Goal: Information Seeking & Learning: Learn about a topic

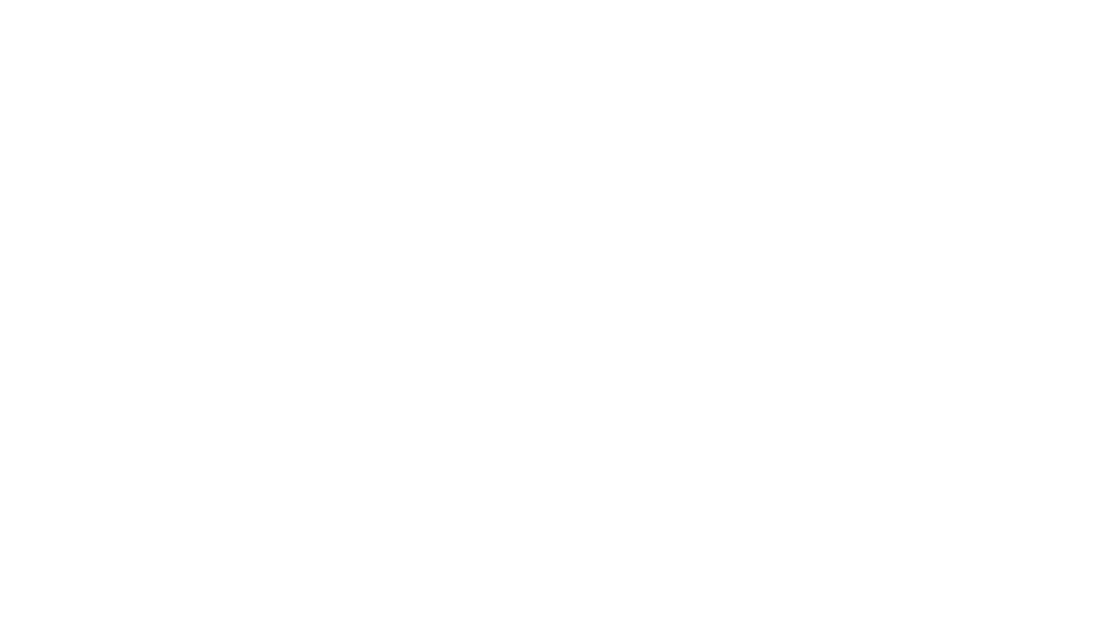
select select "Song"
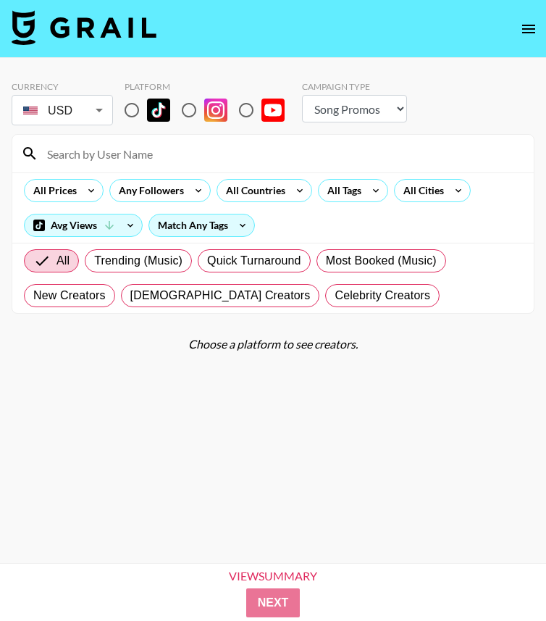
click at [133, 112] on input "radio" at bounding box center [132, 110] width 30 height 30
radio input "true"
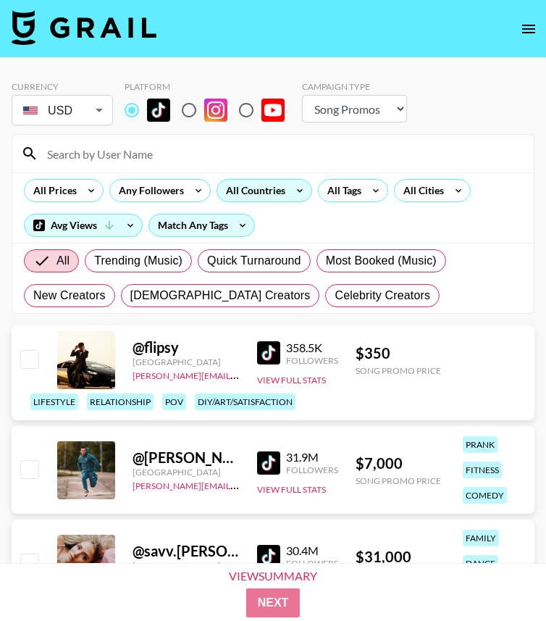
click at [240, 189] on div "All Countries" at bounding box center [252, 191] width 71 height 22
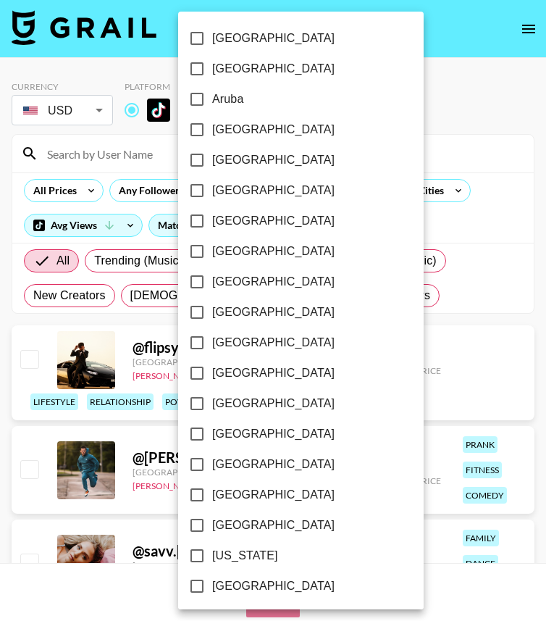
click at [448, 185] on div at bounding box center [273, 310] width 546 height 621
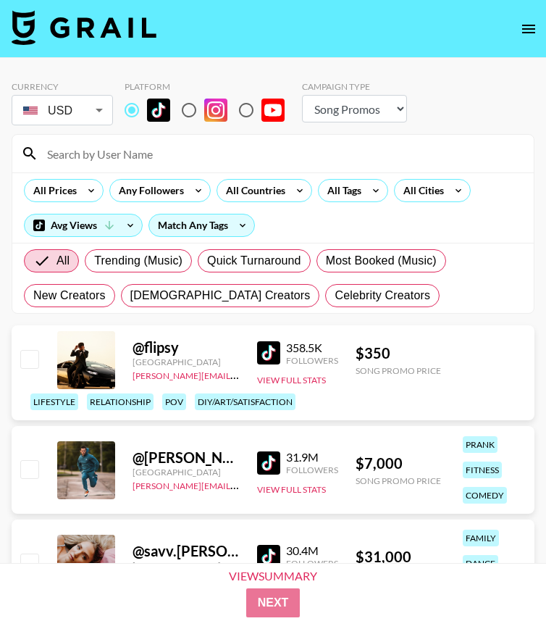
click at [446, 186] on div "[GEOGRAPHIC_DATA] [GEOGRAPHIC_DATA] [GEOGRAPHIC_DATA] [GEOGRAPHIC_DATA] [GEOGRA…" at bounding box center [273, 310] width 546 height 621
click at [432, 197] on div "All Cities" at bounding box center [421, 191] width 52 height 22
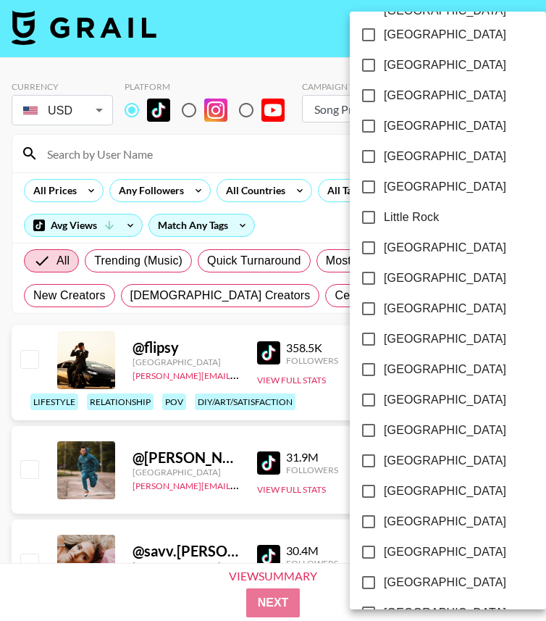
scroll to position [853, 0]
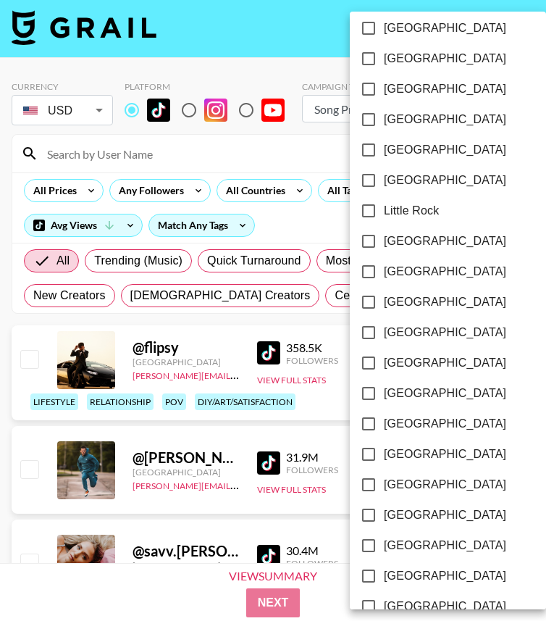
click at [365, 256] on input "[GEOGRAPHIC_DATA]" at bounding box center [368, 271] width 30 height 30
checkbox input "true"
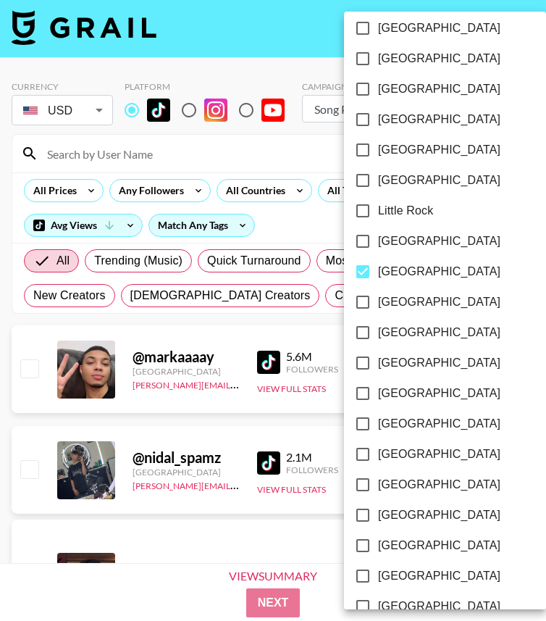
click at [38, 188] on div at bounding box center [273, 310] width 546 height 621
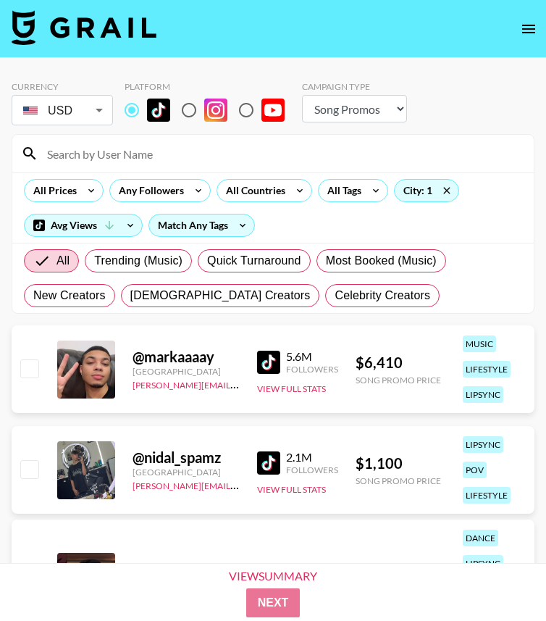
click at [56, 188] on div "[GEOGRAPHIC_DATA] [GEOGRAPHIC_DATA] [GEOGRAPHIC_DATA] [GEOGRAPHIC_DATA] [GEOGRA…" at bounding box center [273, 310] width 546 height 621
click at [77, 192] on div "All Prices" at bounding box center [52, 191] width 55 height 22
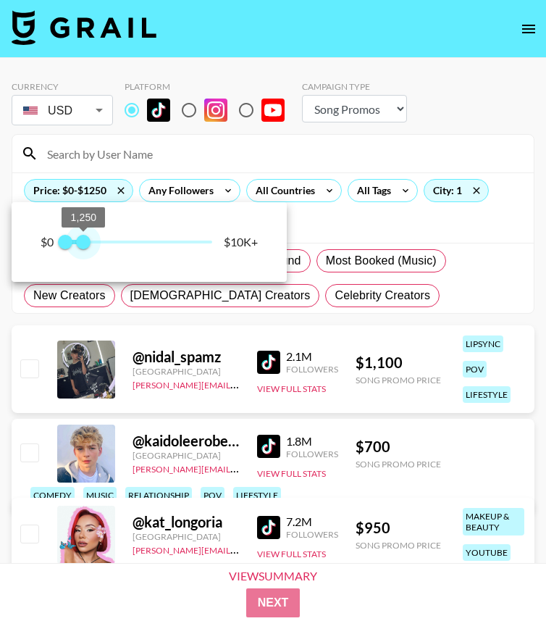
drag, startPoint x: 209, startPoint y: 238, endPoint x: 83, endPoint y: 238, distance: 126.0
click at [83, 238] on span "1,250" at bounding box center [83, 242] width 14 height 14
type input "1000"
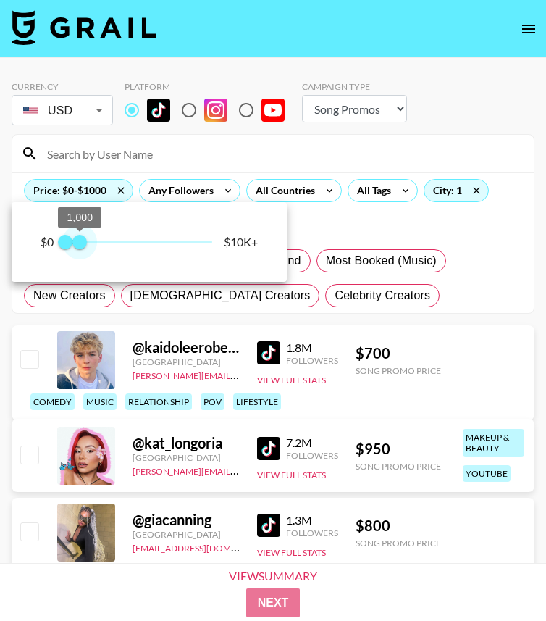
click at [80, 241] on span "1,000" at bounding box center [79, 242] width 14 height 14
click at [390, 64] on div at bounding box center [273, 310] width 546 height 621
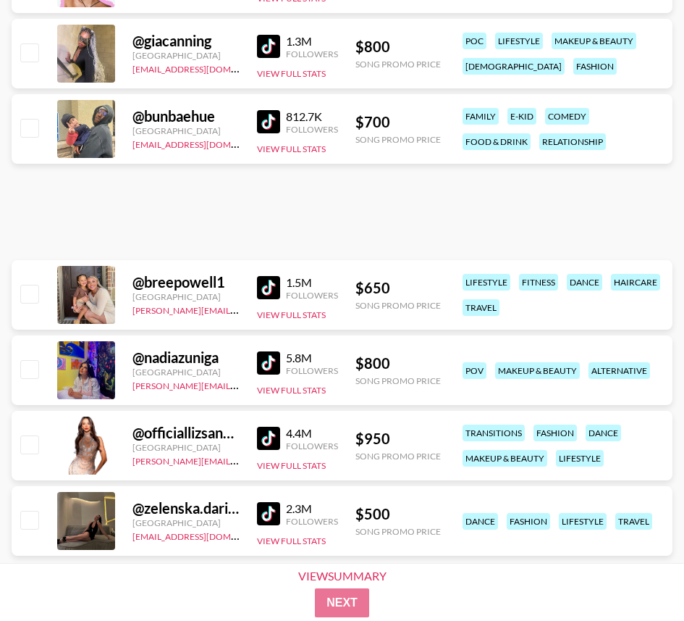
scroll to position [508, 0]
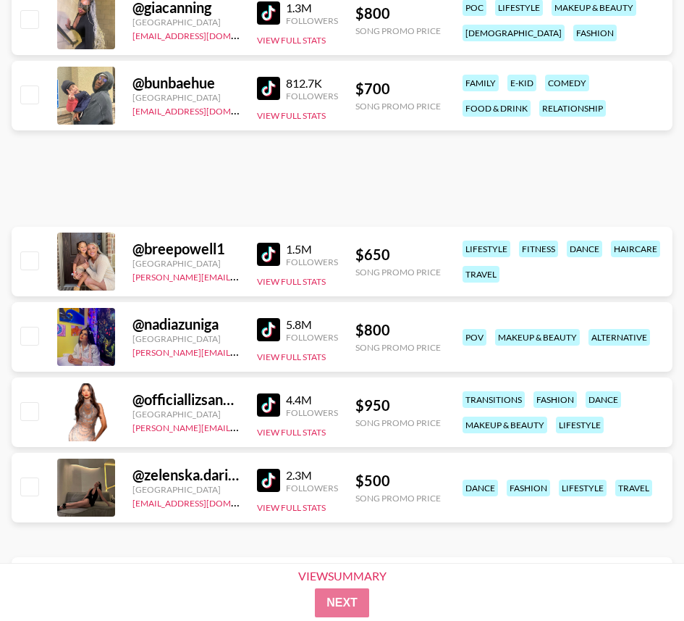
click at [271, 326] on img at bounding box center [268, 329] width 23 height 23
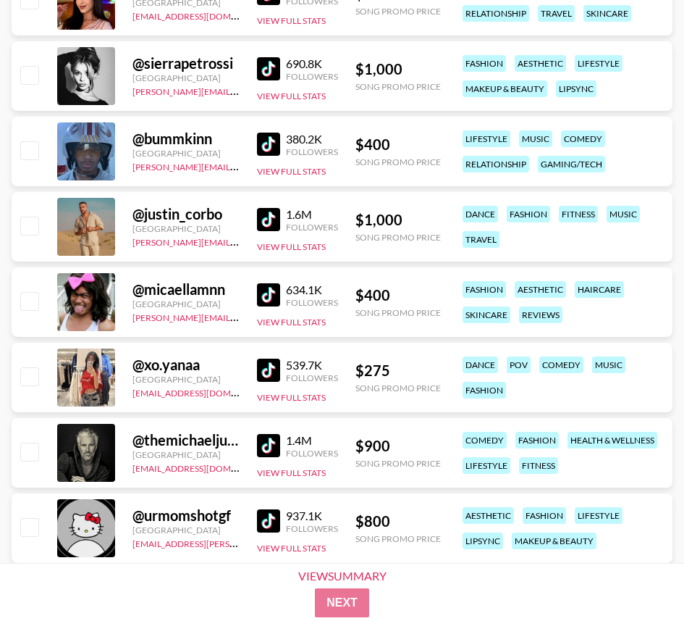
scroll to position [2739, 0]
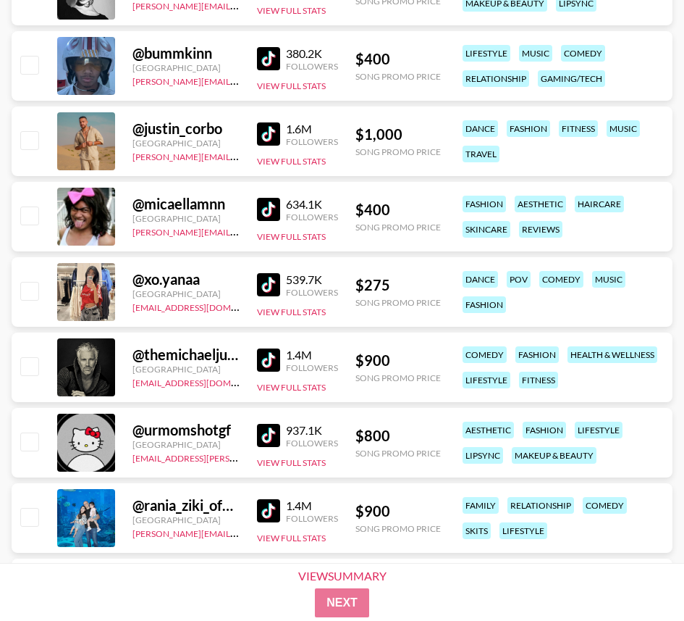
click at [264, 283] on img at bounding box center [268, 284] width 23 height 23
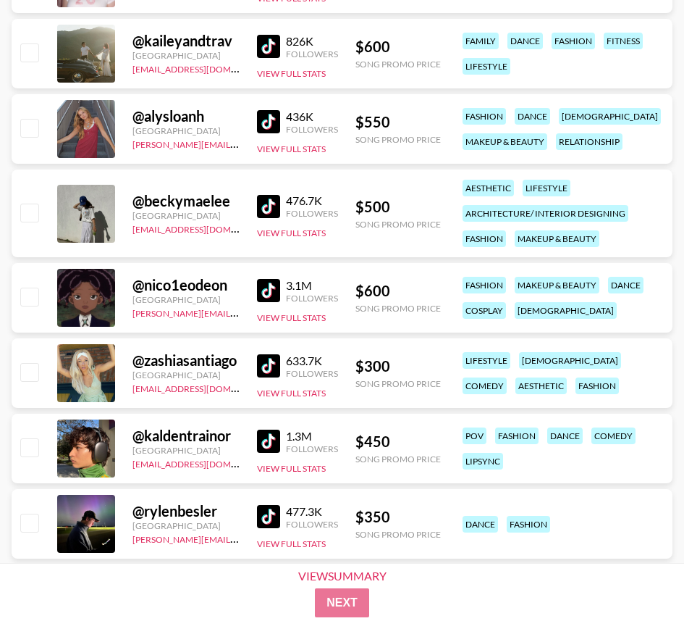
scroll to position [7152, 0]
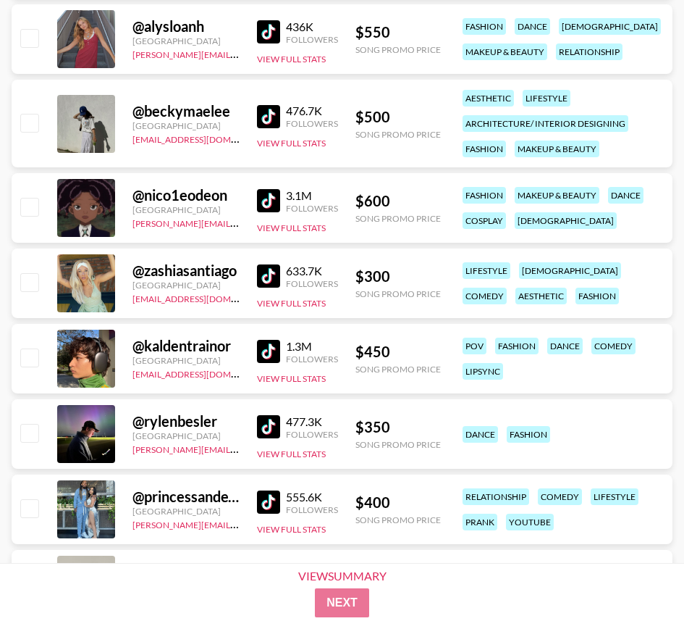
click at [267, 268] on img at bounding box center [268, 275] width 23 height 23
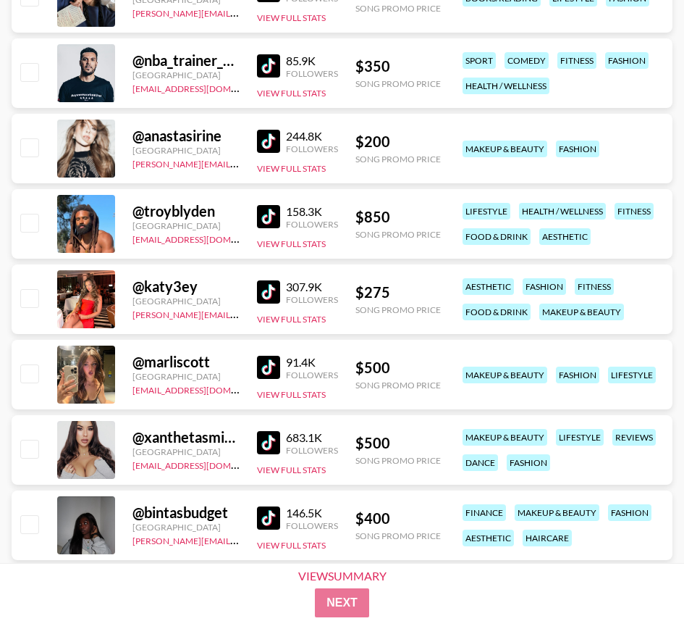
scroll to position [12538, 0]
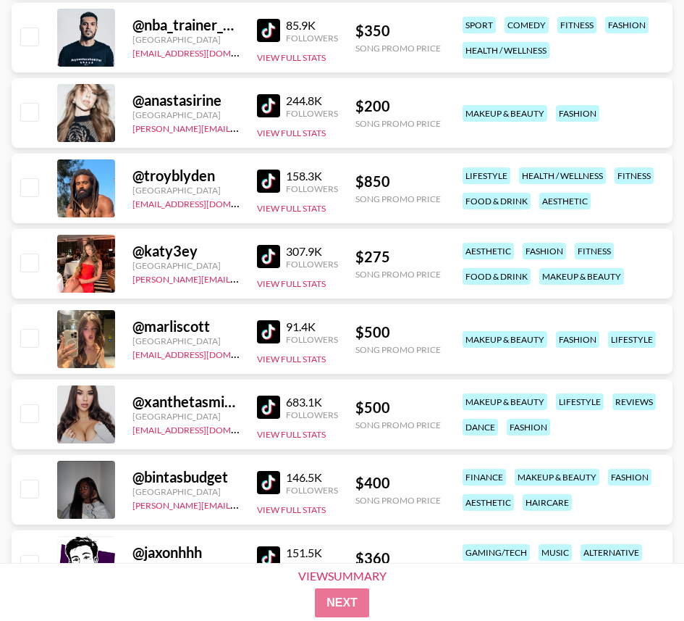
click at [272, 331] on img at bounding box center [268, 331] width 23 height 23
click at [272, 360] on button "View Full Stats" at bounding box center [291, 358] width 69 height 11
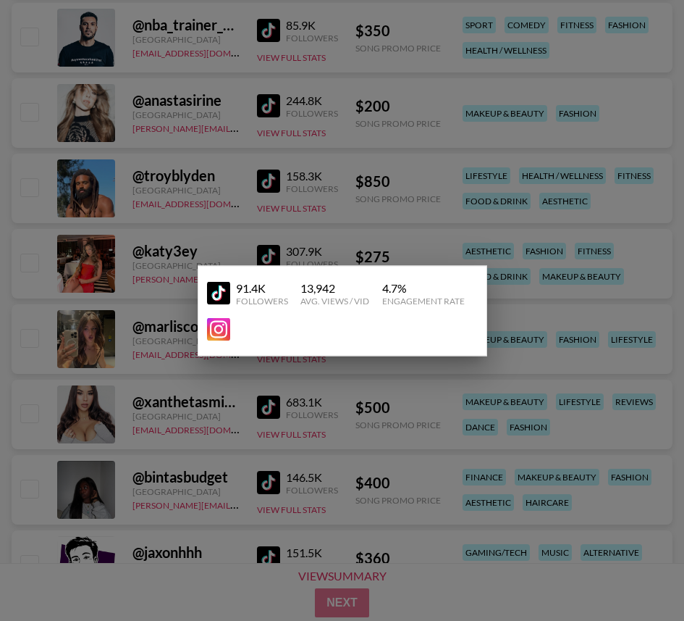
click at [219, 328] on img at bounding box center [218, 328] width 23 height 23
click at [212, 434] on div at bounding box center [342, 310] width 684 height 621
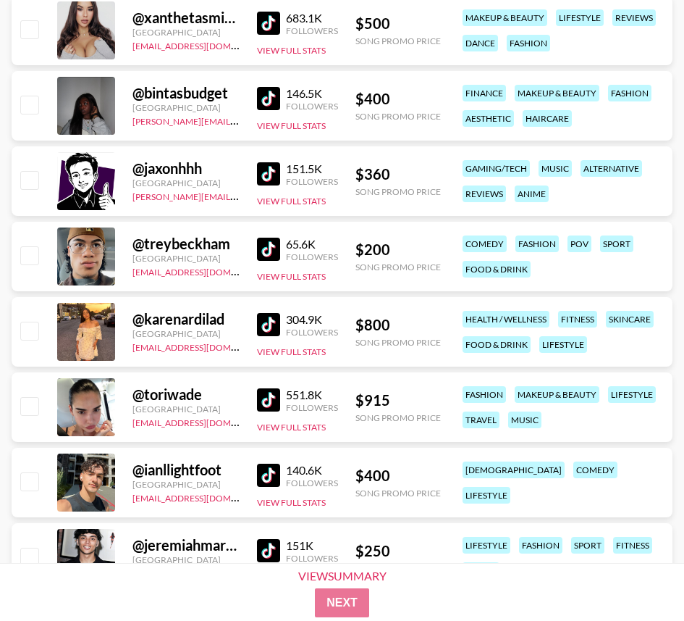
scroll to position [12934, 0]
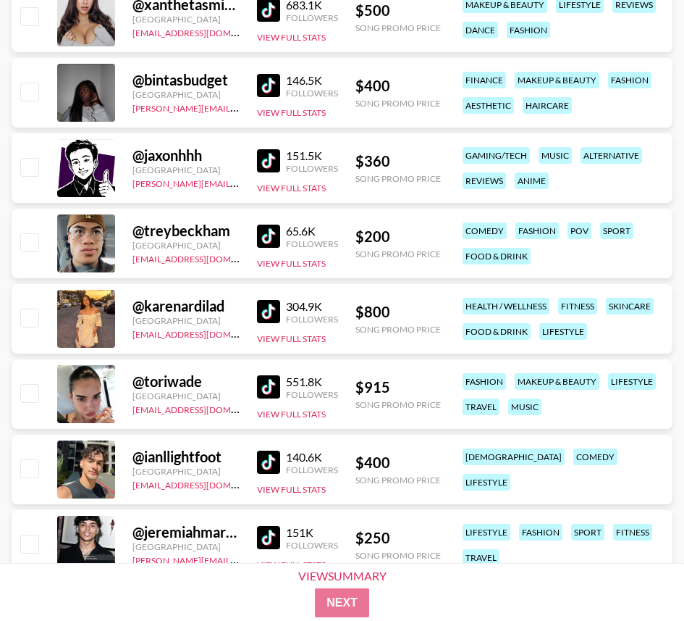
click at [275, 309] on img at bounding box center [268, 311] width 23 height 23
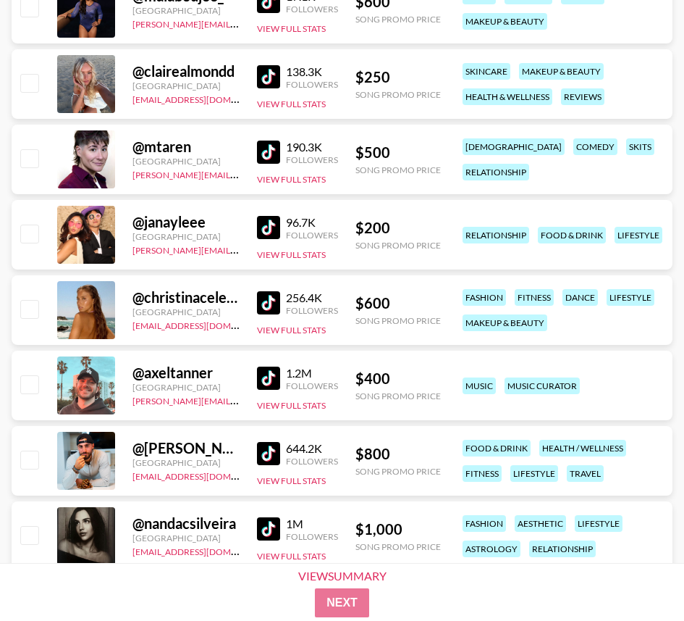
scroll to position [14533, 0]
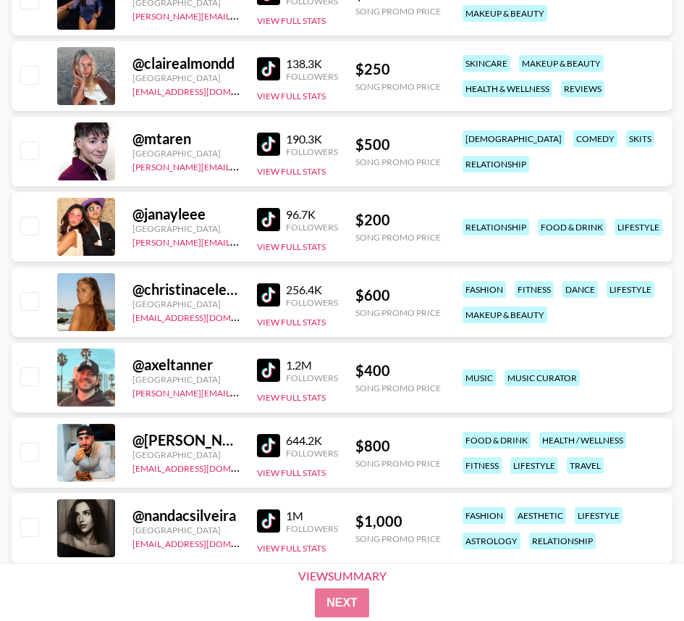
click at [265, 524] on img at bounding box center [268, 520] width 23 height 23
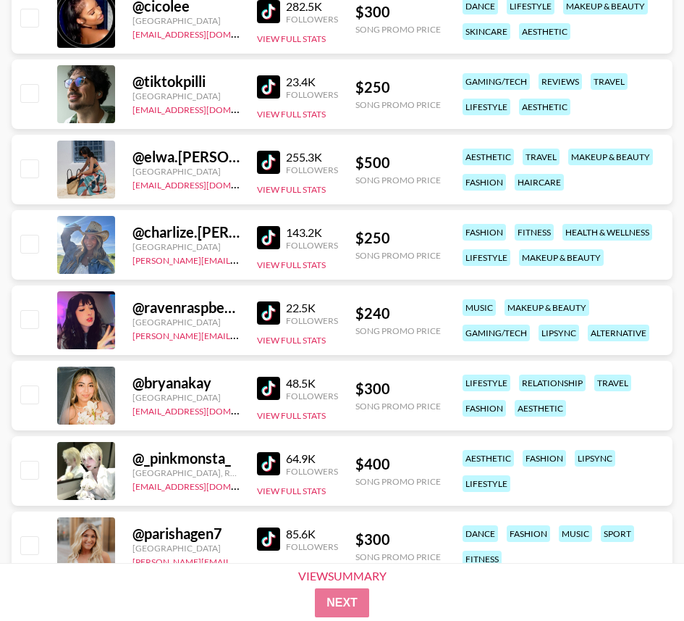
scroll to position [15193, 0]
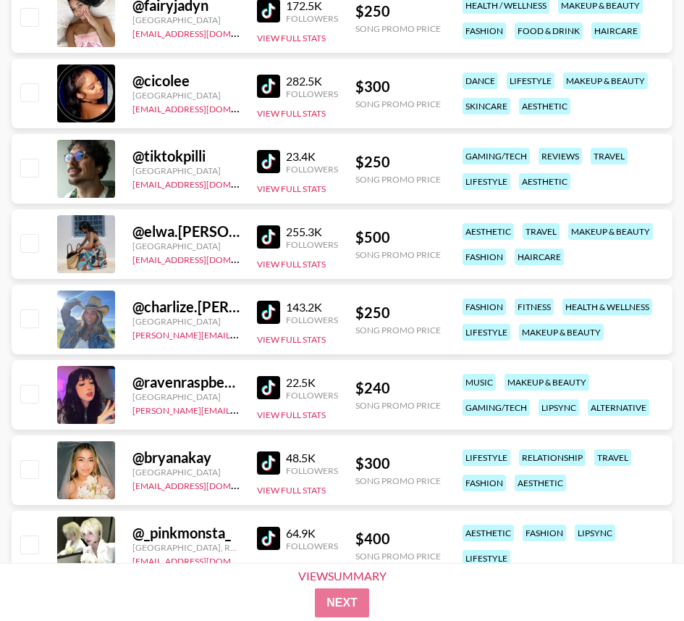
click at [269, 160] on img at bounding box center [268, 161] width 23 height 23
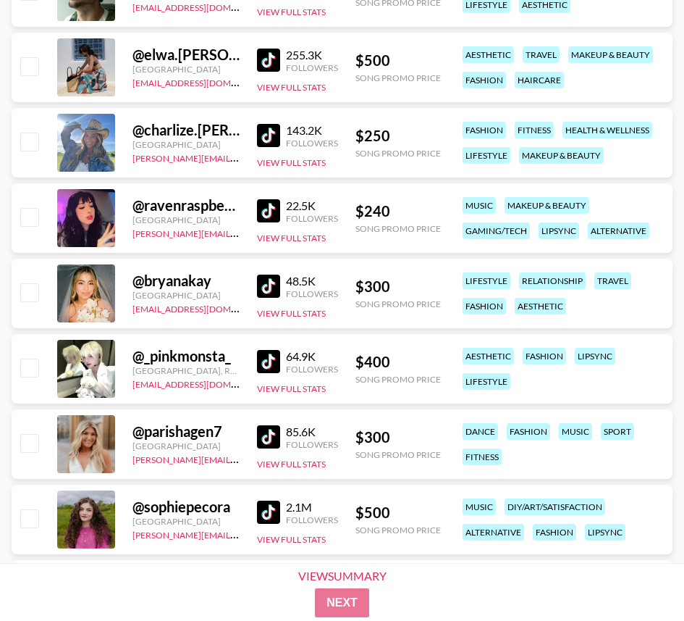
scroll to position [15399, 0]
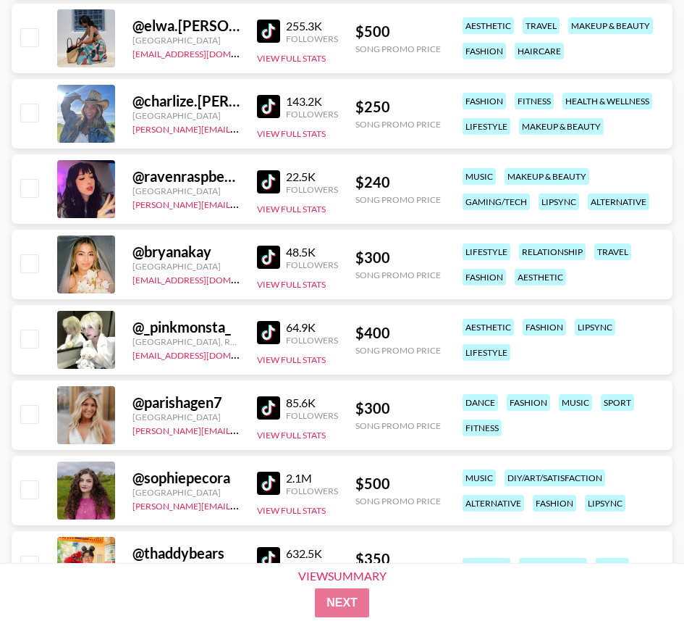
click at [276, 329] on img at bounding box center [268, 332] width 23 height 23
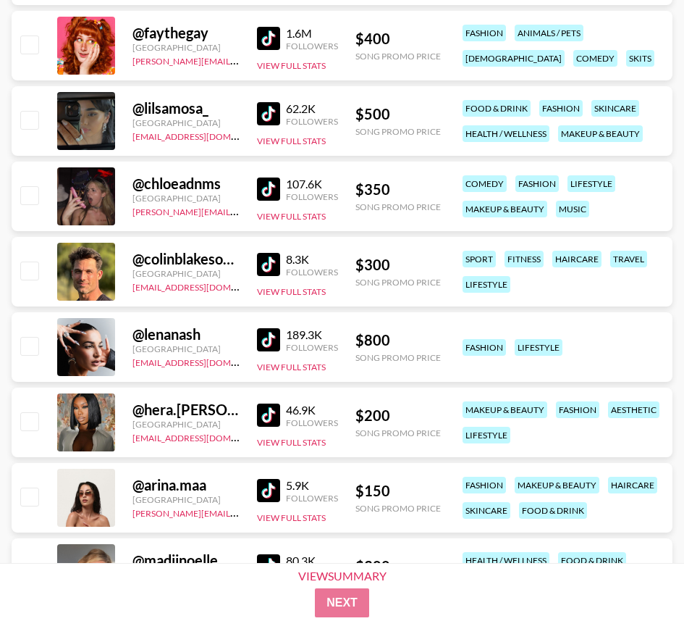
scroll to position [16952, 0]
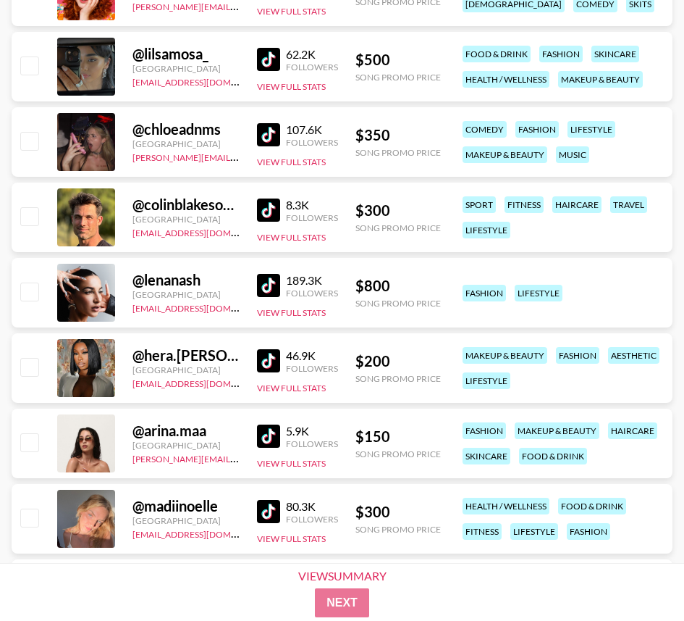
click at [270, 123] on img at bounding box center [268, 134] width 23 height 23
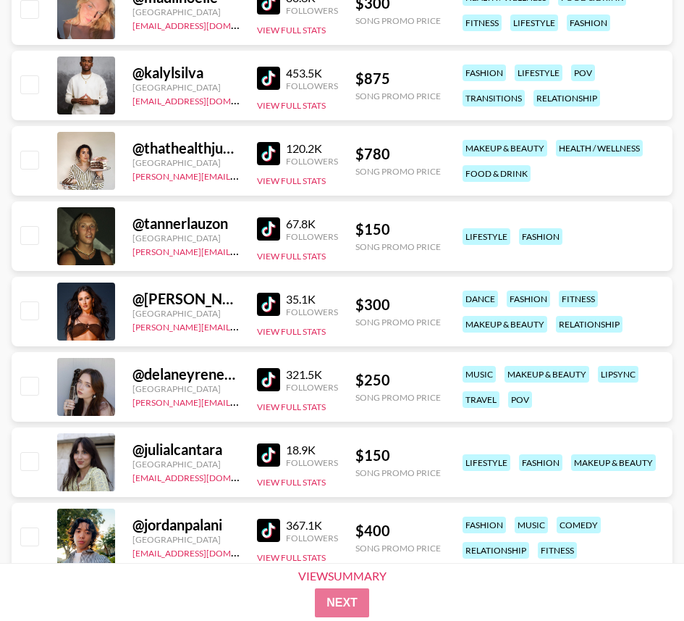
scroll to position [17479, 0]
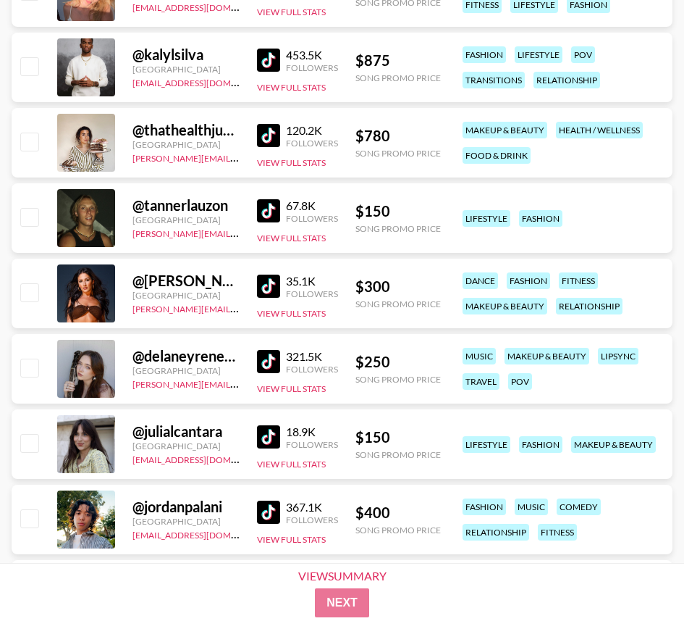
click at [264, 358] on img at bounding box center [268, 361] width 23 height 23
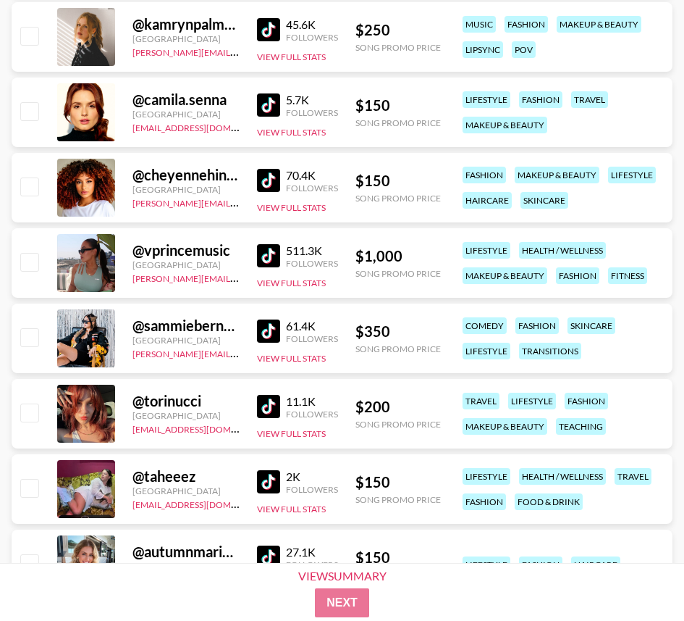
scroll to position [18803, 0]
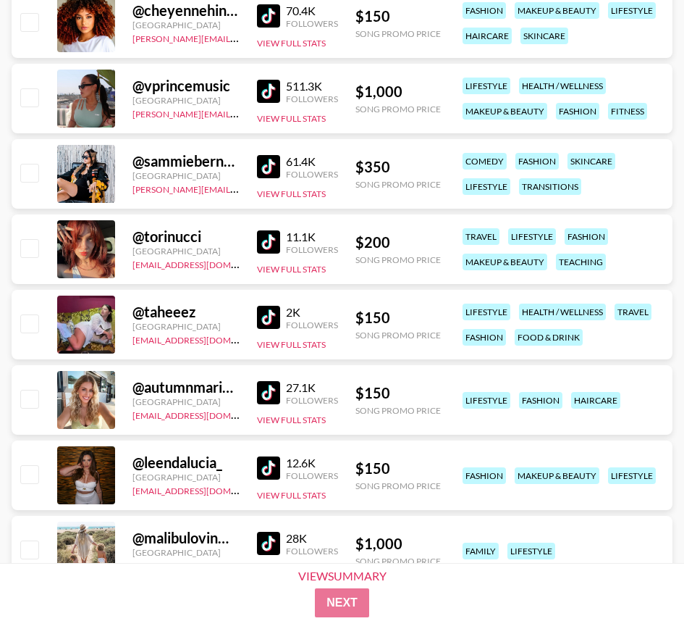
click at [264, 233] on img at bounding box center [268, 241] width 23 height 23
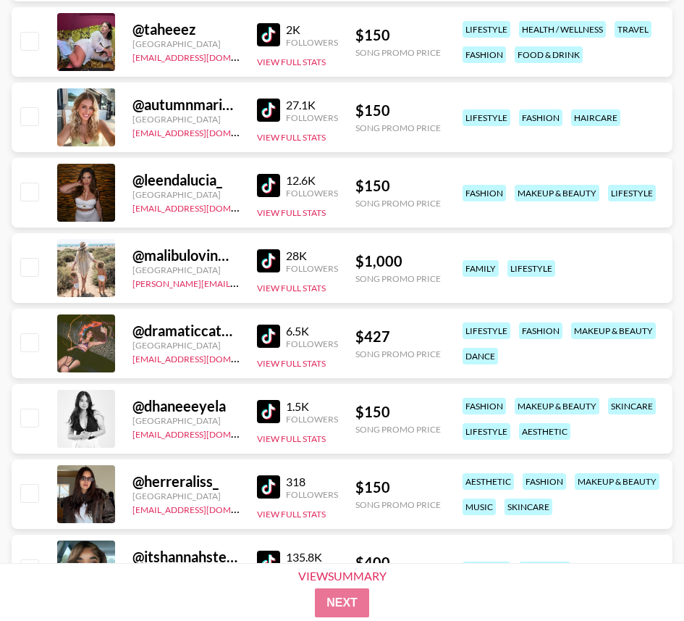
scroll to position [19096, 0]
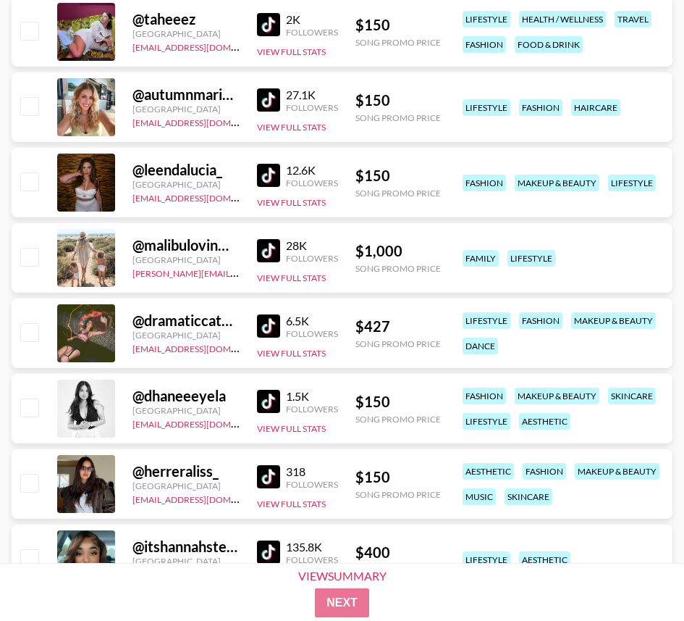
click at [246, 329] on div "@ dramaticcatmom [GEOGRAPHIC_DATA] [EMAIL_ADDRESS][DOMAIN_NAME] 6.5K Followers …" at bounding box center [342, 333] width 661 height 70
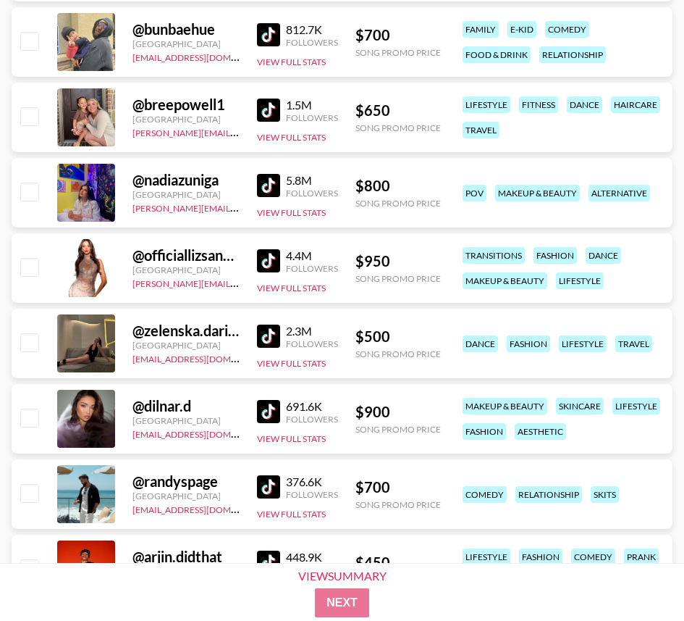
scroll to position [548, 0]
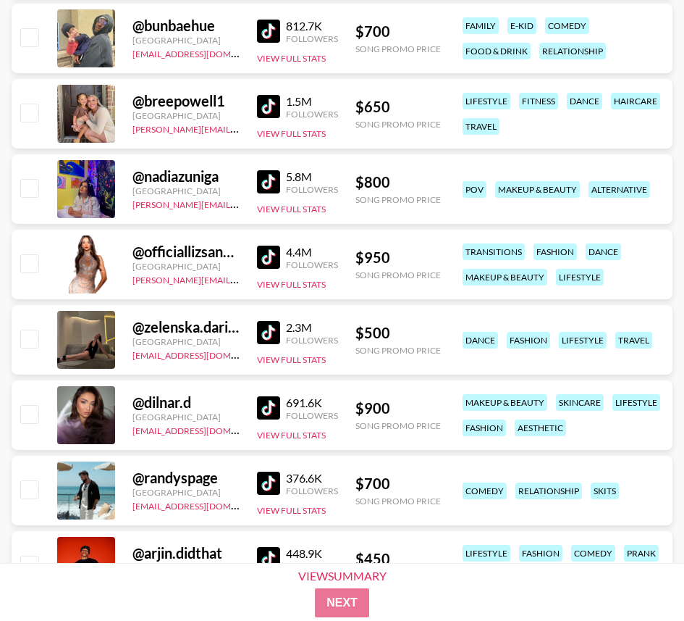
click at [269, 329] on img at bounding box center [268, 332] width 23 height 23
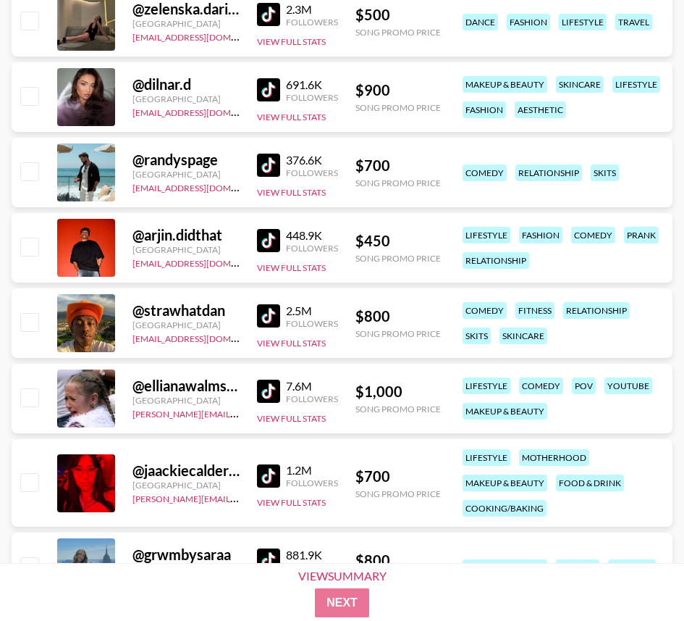
scroll to position [1046, 0]
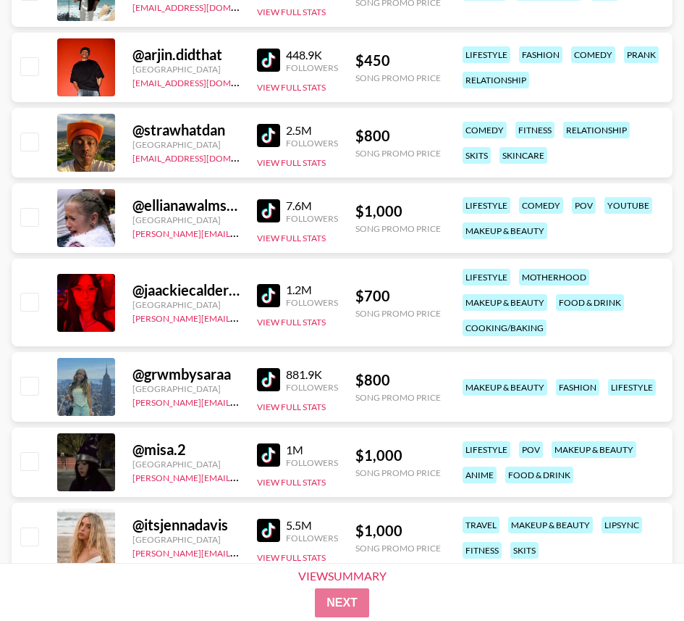
click at [266, 298] on img at bounding box center [268, 295] width 23 height 23
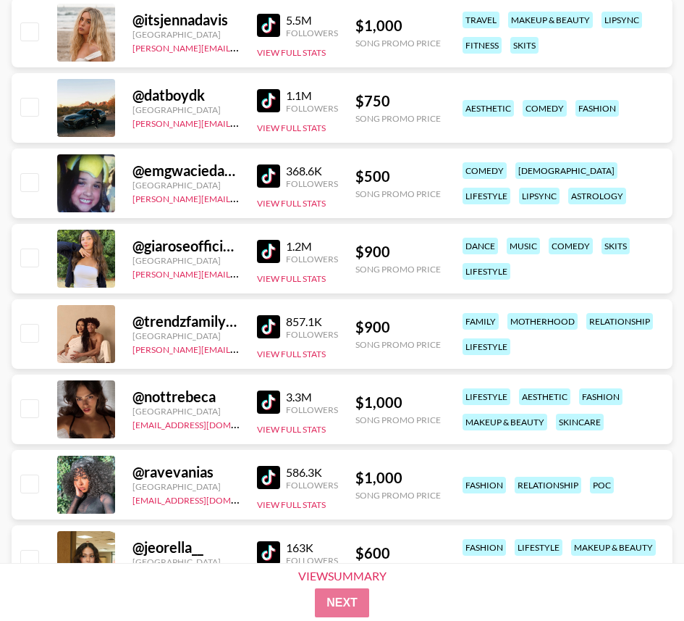
scroll to position [1631, 0]
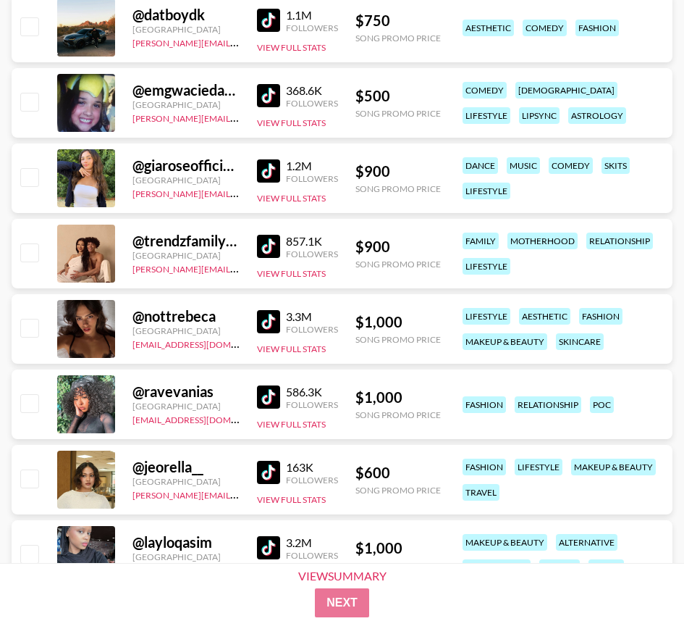
click at [274, 476] on img at bounding box center [268, 472] width 23 height 23
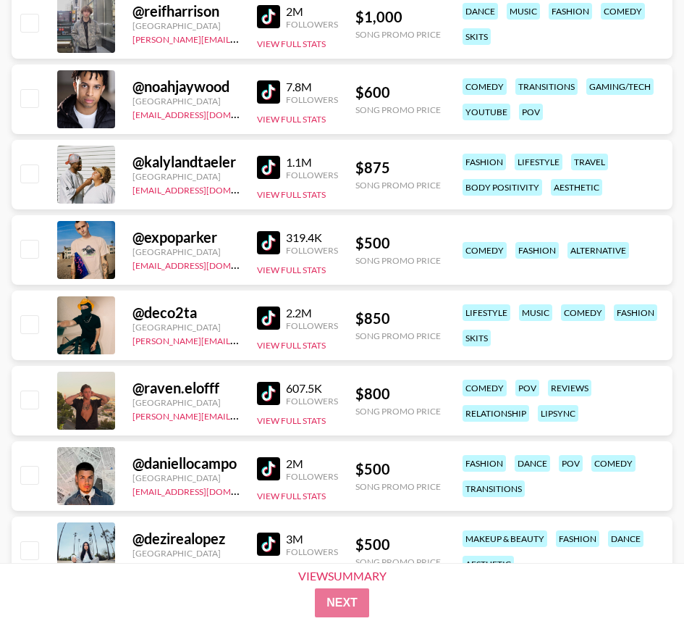
scroll to position [4061, 0]
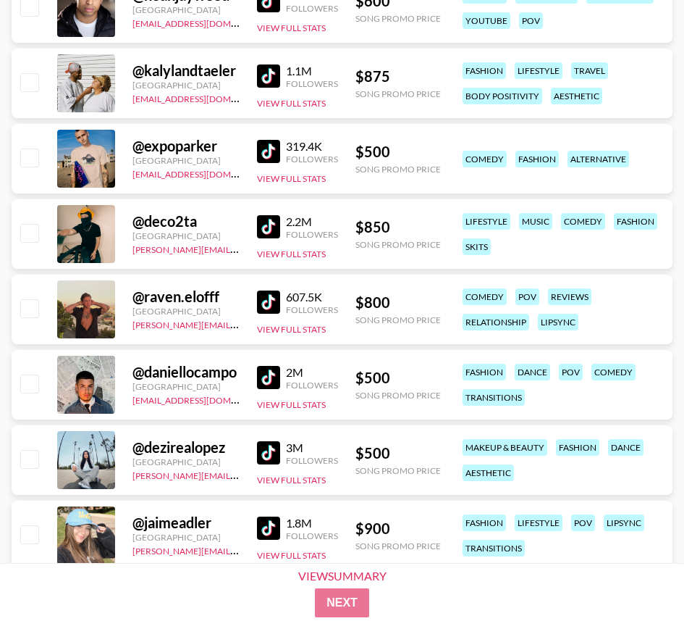
click at [269, 154] on img at bounding box center [268, 151] width 23 height 23
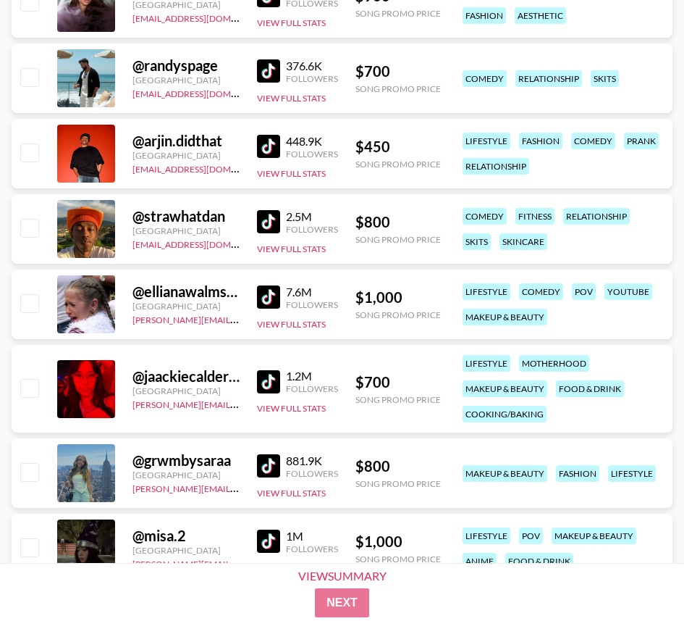
scroll to position [0, 0]
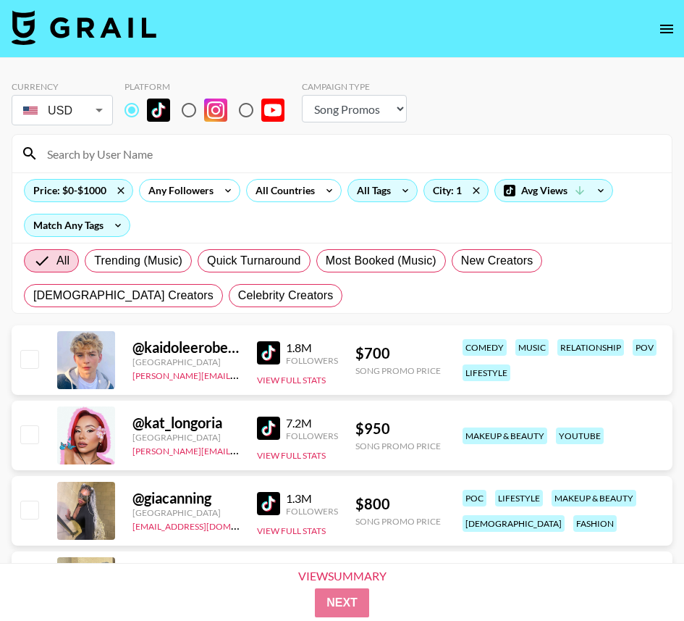
click at [364, 187] on div "All Tags" at bounding box center [371, 191] width 46 height 22
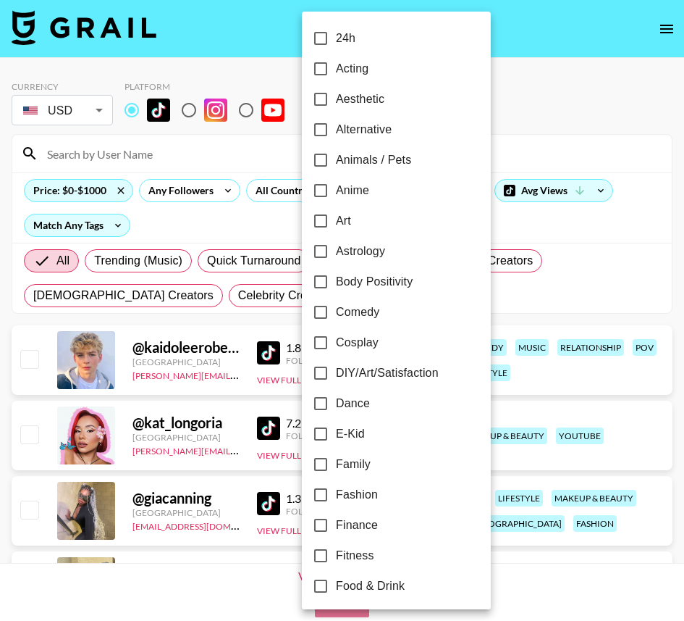
click at [322, 134] on input "Alternative" at bounding box center [321, 129] width 30 height 30
checkbox input "true"
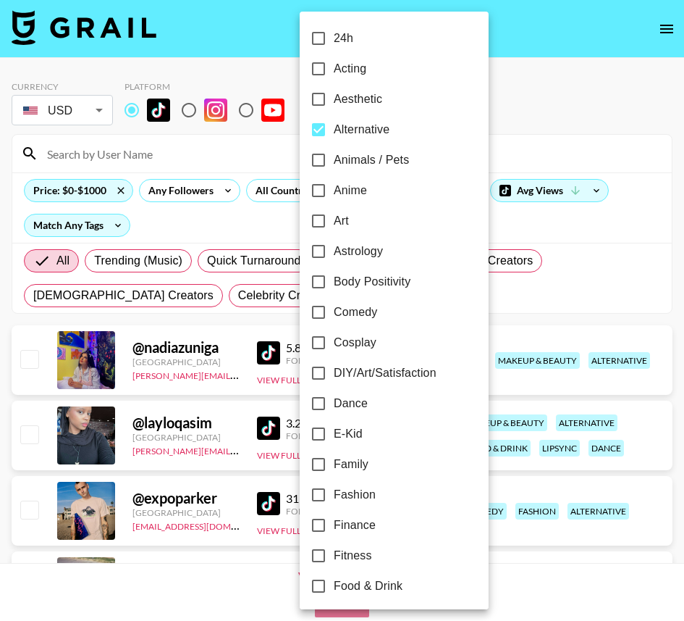
click at [512, 94] on div at bounding box center [342, 310] width 684 height 621
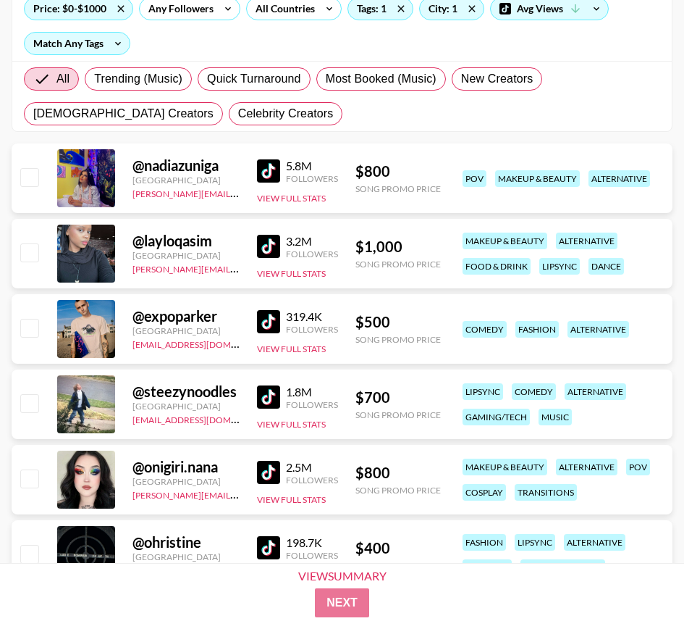
scroll to position [268, 0]
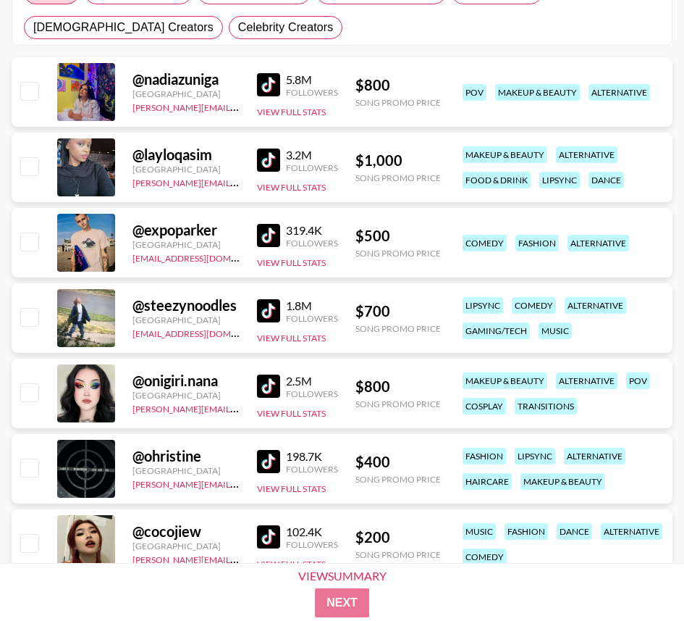
click at [269, 303] on img at bounding box center [268, 310] width 23 height 23
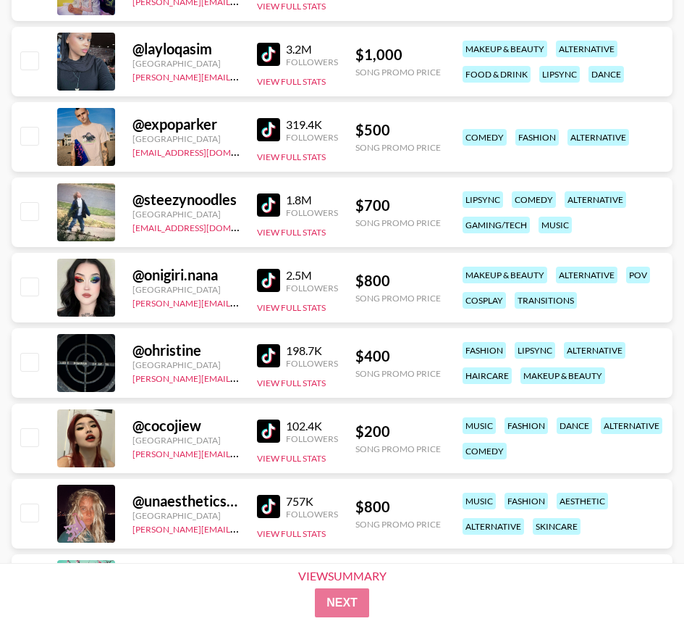
scroll to position [383, 0]
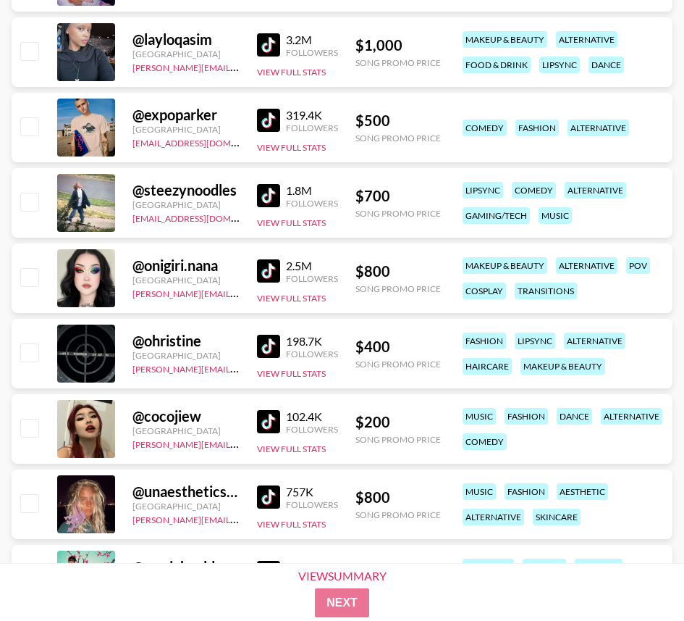
click at [264, 345] on img at bounding box center [268, 346] width 23 height 23
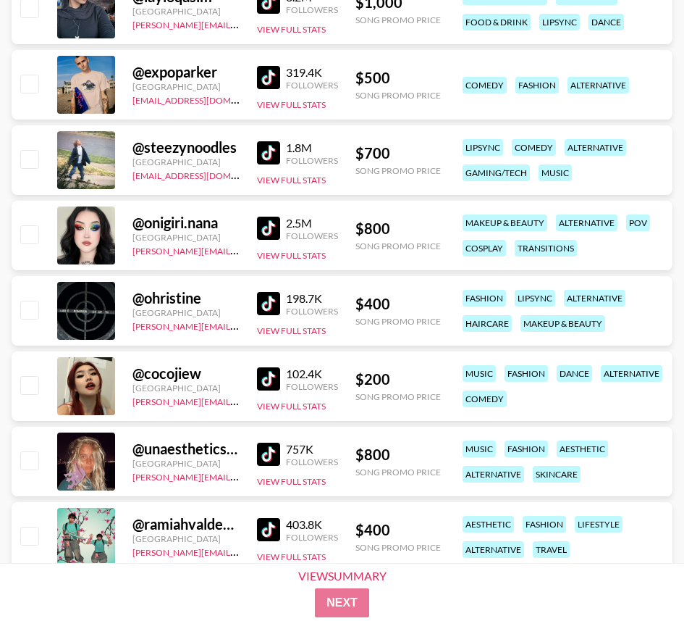
click at [249, 384] on div "@ cocojiew [GEOGRAPHIC_DATA] [PERSON_NAME][EMAIL_ADDRESS][DOMAIN_NAME] 102.4K F…" at bounding box center [342, 386] width 661 height 70
click at [272, 379] on img at bounding box center [268, 378] width 23 height 23
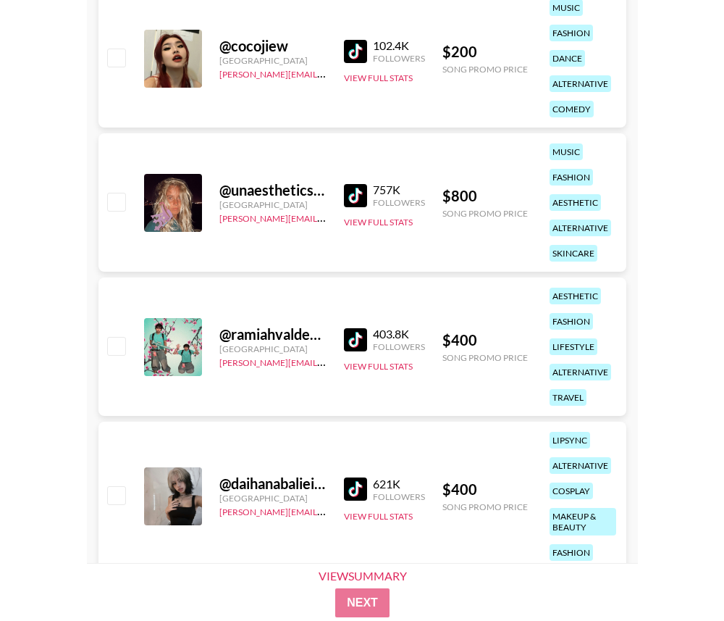
scroll to position [871, 0]
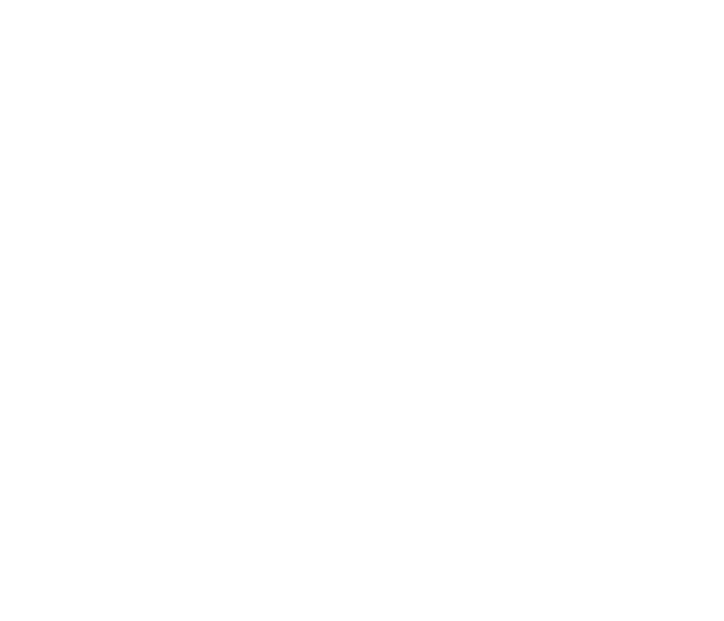
select select "Song"
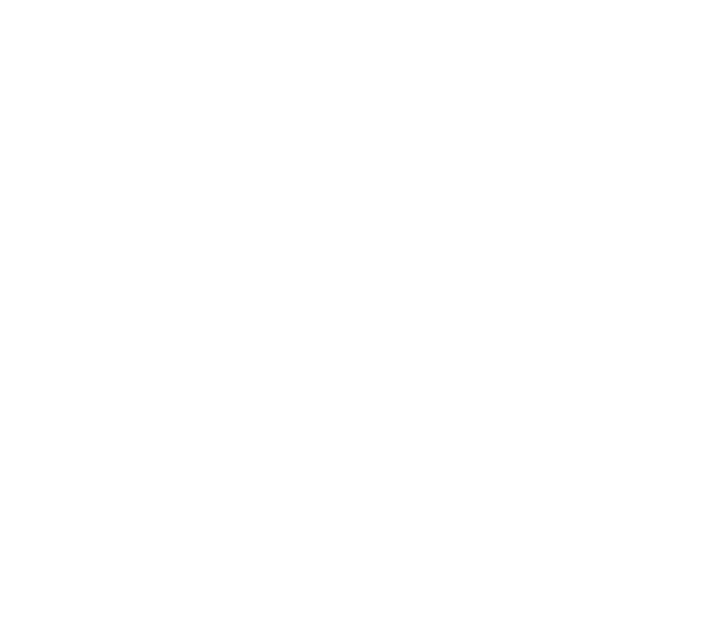
select select "Song"
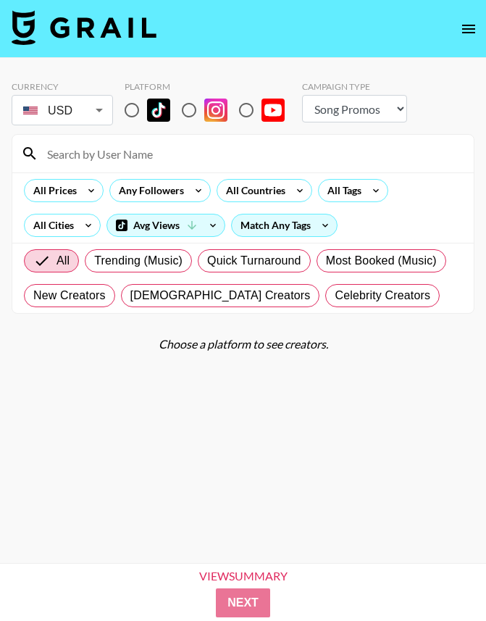
click at [106, 164] on input at bounding box center [251, 153] width 427 height 23
click at [114, 144] on input at bounding box center [251, 153] width 427 height 23
click at [126, 105] on input "radio" at bounding box center [132, 110] width 30 height 30
radio input "true"
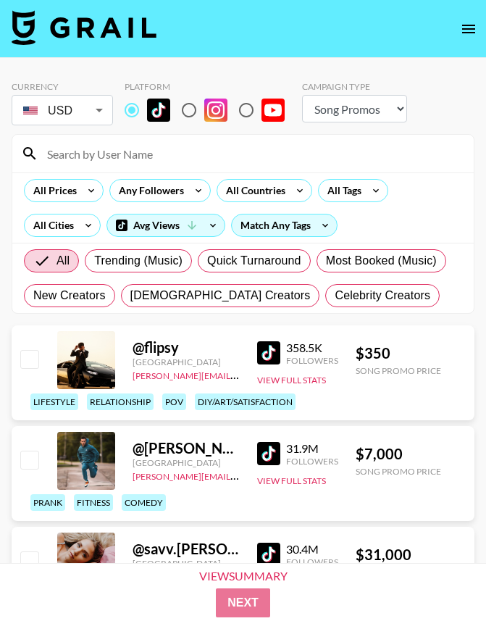
click at [123, 155] on input at bounding box center [251, 153] width 427 height 23
click at [211, 180] on div "Any Followers" at bounding box center [159, 190] width 107 height 23
click at [215, 370] on link "[PERSON_NAME][EMAIL_ADDRESS][DOMAIN_NAME]" at bounding box center [240, 374] width 214 height 14
click at [159, 141] on div at bounding box center [242, 154] width 461 height 38
click at [129, 151] on input at bounding box center [251, 153] width 427 height 23
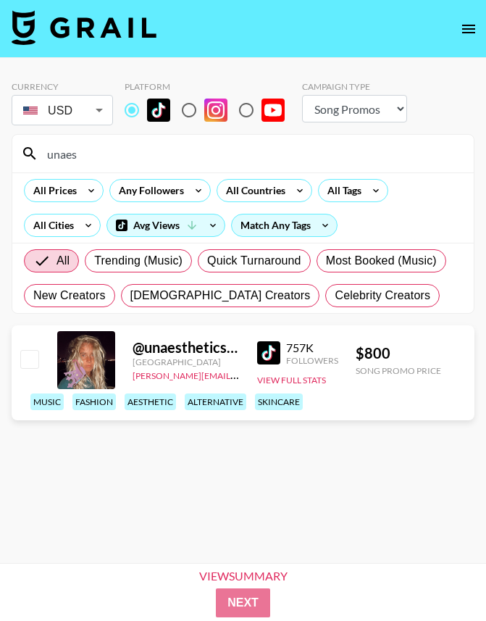
type input "unaes"
click at [270, 351] on img at bounding box center [268, 352] width 23 height 23
click at [180, 155] on input "unaes" at bounding box center [251, 153] width 427 height 23
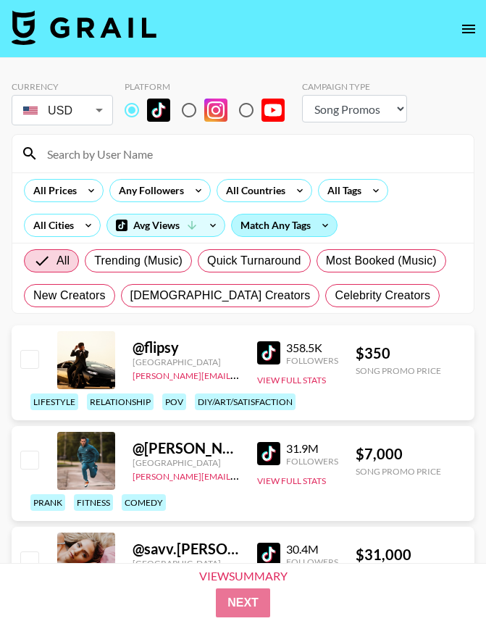
click at [281, 218] on div "Match Any Tags" at bounding box center [284, 225] width 105 height 22
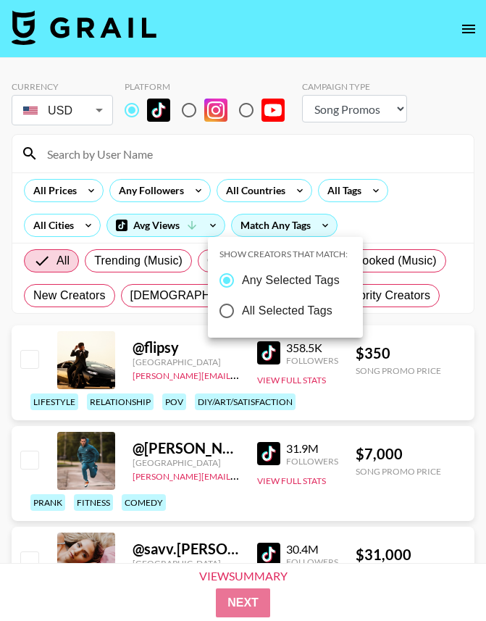
click at [276, 305] on span "All Selected Tags" at bounding box center [287, 310] width 91 height 17
click at [242, 305] on input "All Selected Tags" at bounding box center [226, 310] width 30 height 30
radio input "true"
radio input "false"
click at [270, 193] on div at bounding box center [243, 310] width 486 height 621
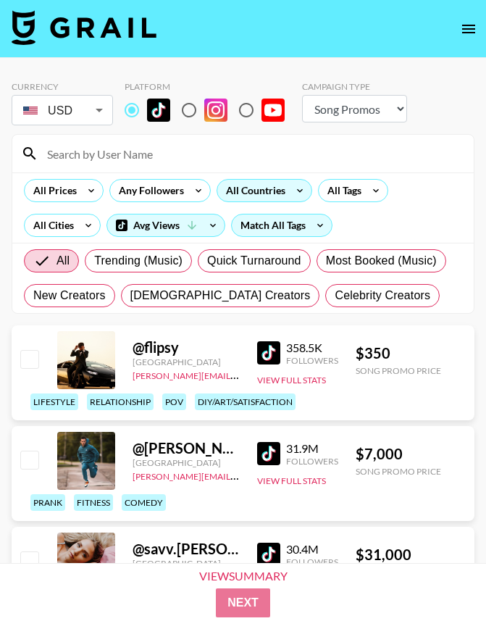
click at [271, 193] on div "All Countries" at bounding box center [252, 191] width 71 height 22
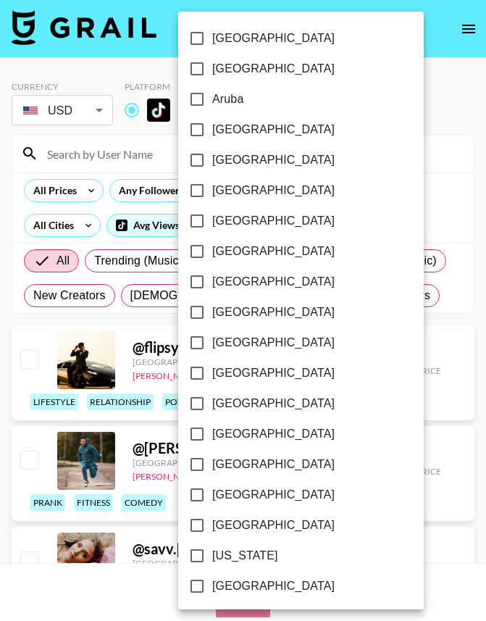
click at [400, 149] on div at bounding box center [243, 310] width 486 height 621
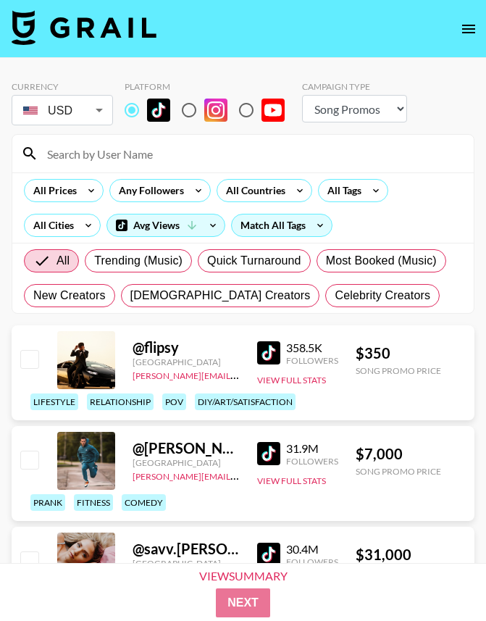
click at [363, 186] on div "[GEOGRAPHIC_DATA] [GEOGRAPHIC_DATA] [GEOGRAPHIC_DATA] [GEOGRAPHIC_DATA] [GEOGRA…" at bounding box center [243, 310] width 486 height 621
click at [362, 190] on div "All Tags" at bounding box center [342, 191] width 46 height 22
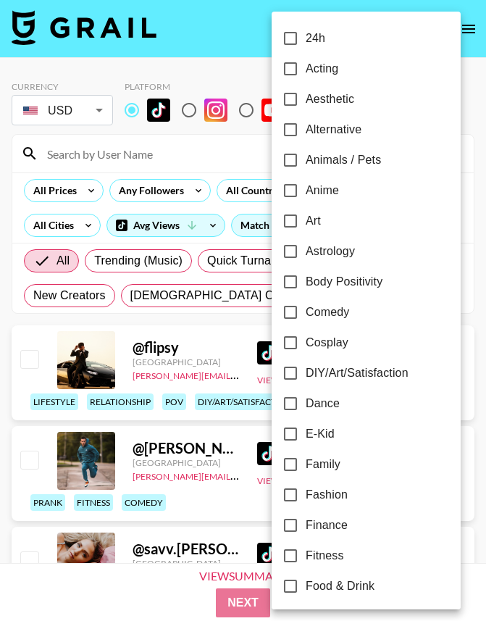
click at [289, 131] on input "Alternative" at bounding box center [290, 129] width 30 height 30
checkbox input "true"
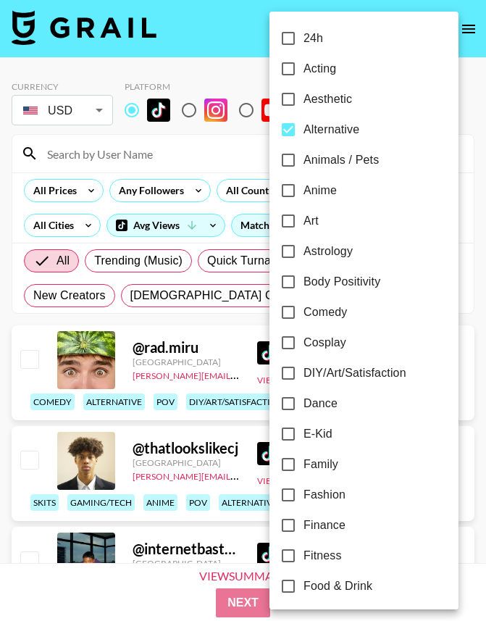
click at [73, 219] on div at bounding box center [243, 310] width 486 height 621
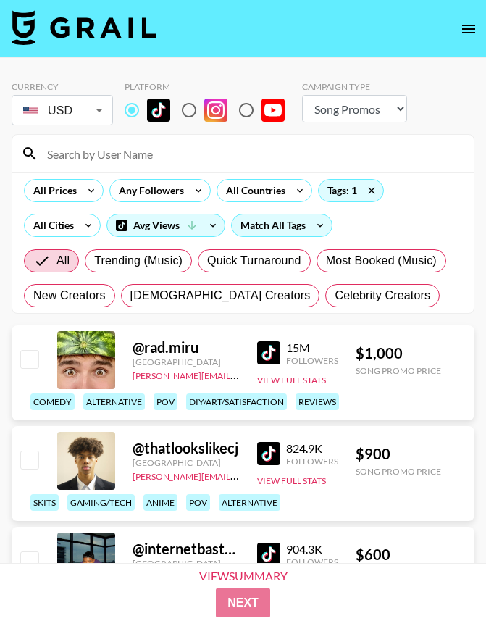
click at [73, 230] on div "24h Acting Aesthetic Alternative Animals / Pets Anime Art Astrology Body Positi…" at bounding box center [243, 310] width 486 height 621
click at [74, 227] on div "All Cities" at bounding box center [51, 225] width 52 height 22
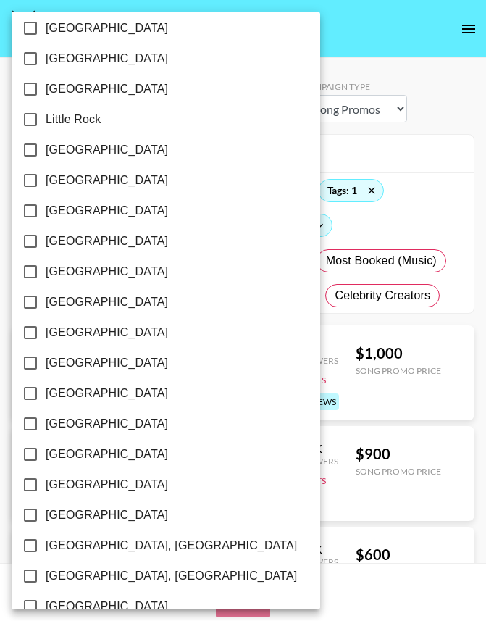
scroll to position [880, 0]
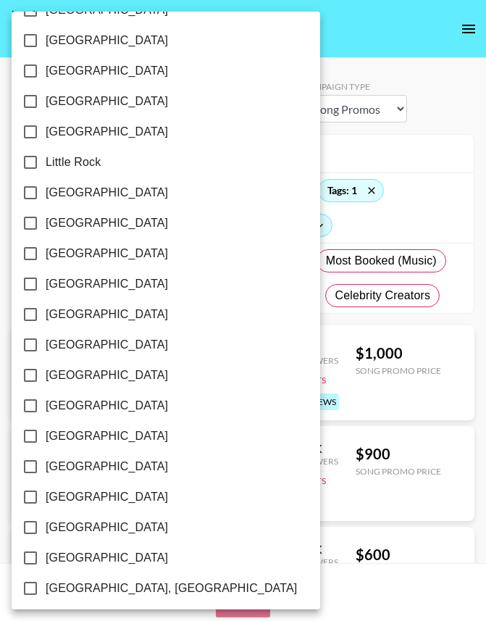
click at [28, 220] on input "[GEOGRAPHIC_DATA]" at bounding box center [30, 223] width 30 height 30
checkbox input "true"
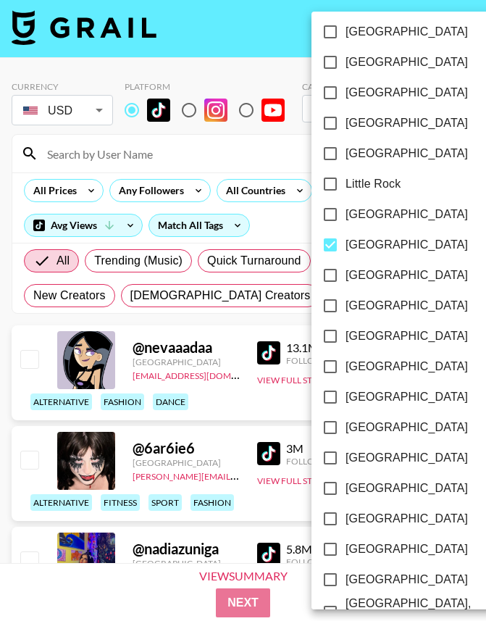
click at [264, 59] on div at bounding box center [243, 310] width 486 height 621
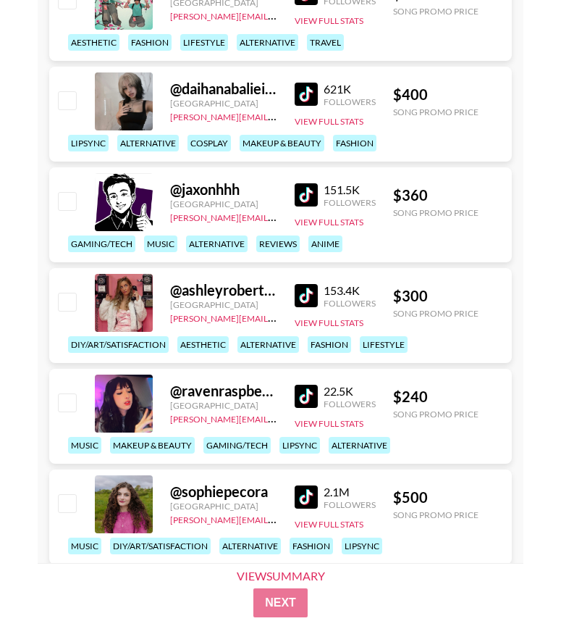
scroll to position [1408, 0]
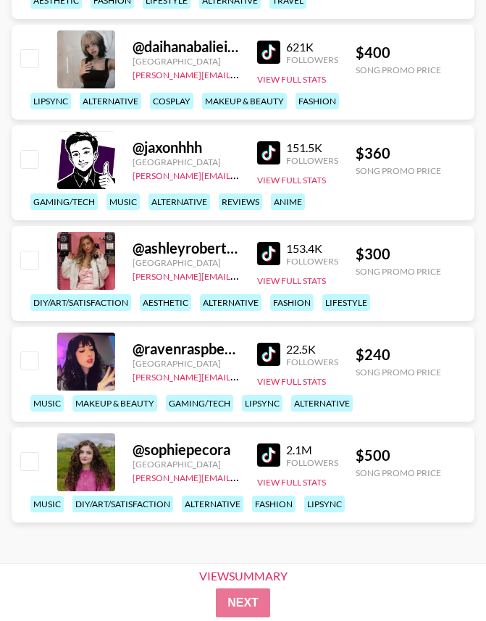
click at [261, 350] on img at bounding box center [268, 354] width 23 height 23
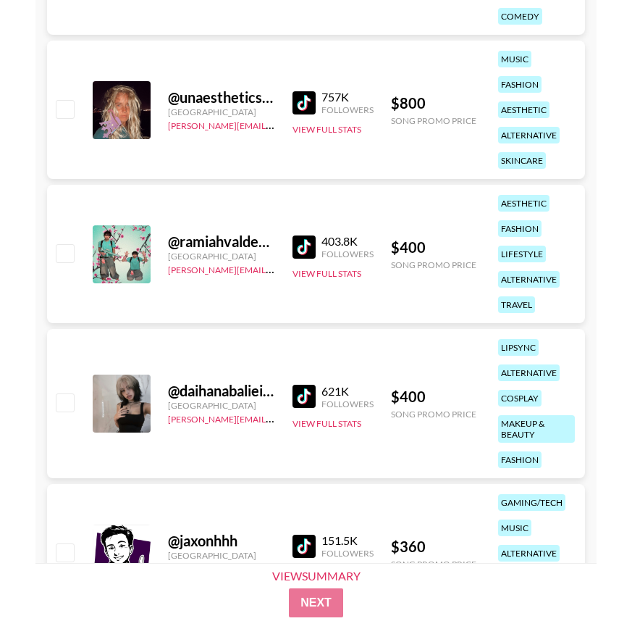
scroll to position [1111, 0]
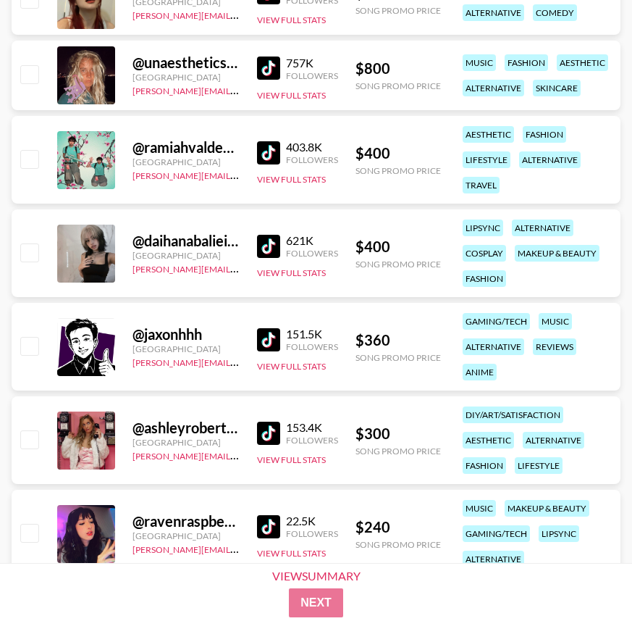
click at [267, 245] on img at bounding box center [268, 246] width 23 height 23
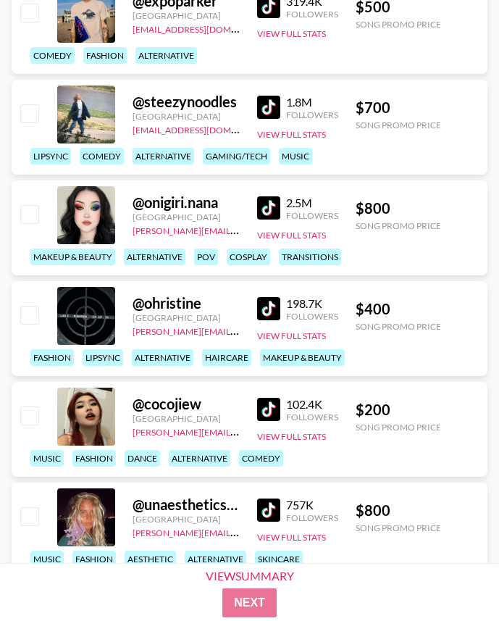
scroll to position [674, 0]
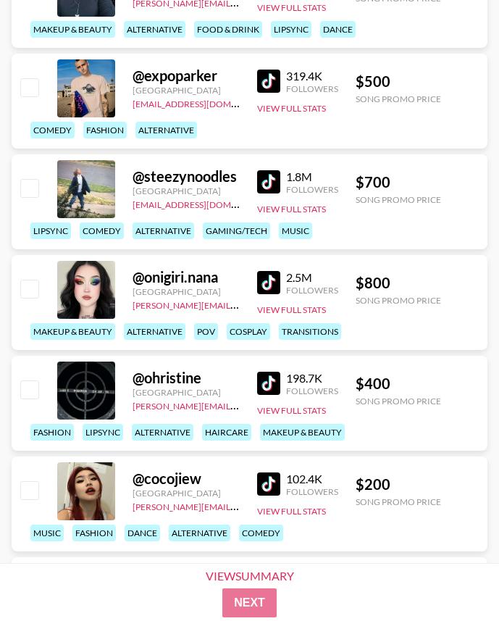
click at [243, 181] on div "@ steezynoodles United States maxelk@grail-talent.com 1.8M Followers View Full …" at bounding box center [250, 201] width 476 height 95
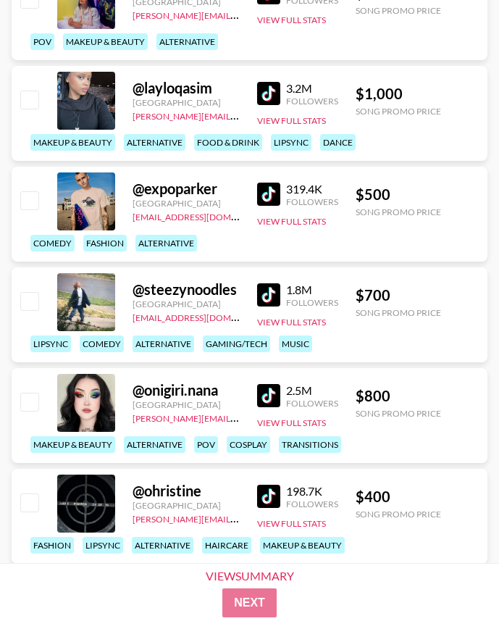
scroll to position [474, 0]
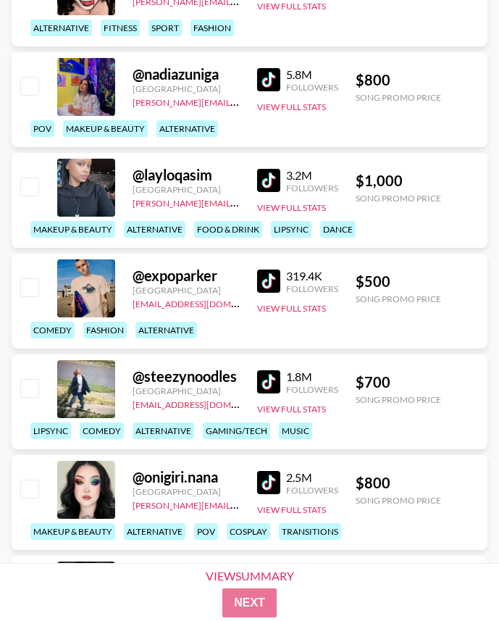
click at [270, 183] on img at bounding box center [268, 180] width 23 height 23
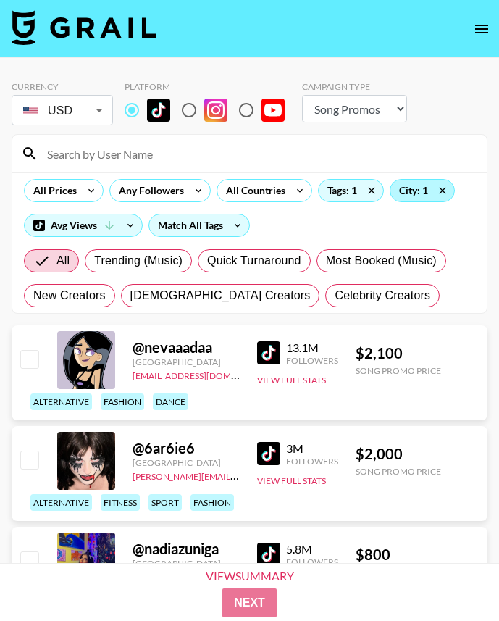
click at [399, 193] on div "City: 1" at bounding box center [422, 191] width 64 height 22
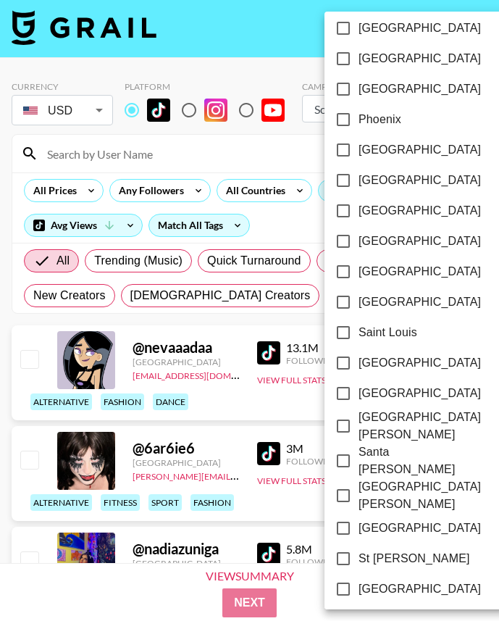
scroll to position [1789, 0]
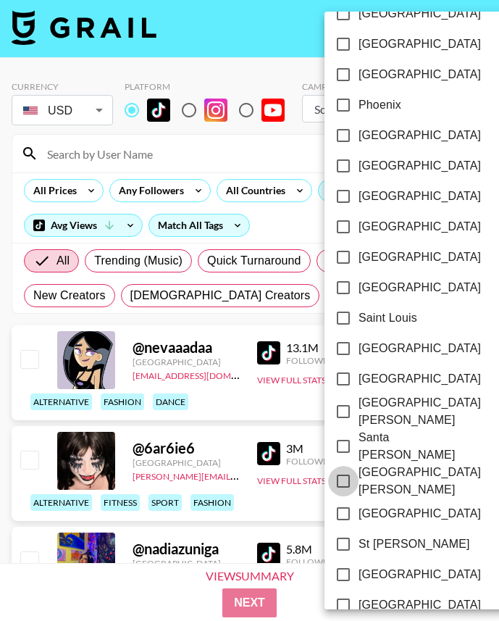
click at [336, 466] on input "[GEOGRAPHIC_DATA][PERSON_NAME]" at bounding box center [343, 481] width 30 height 30
checkbox input "true"
click at [303, 31] on div at bounding box center [249, 310] width 499 height 621
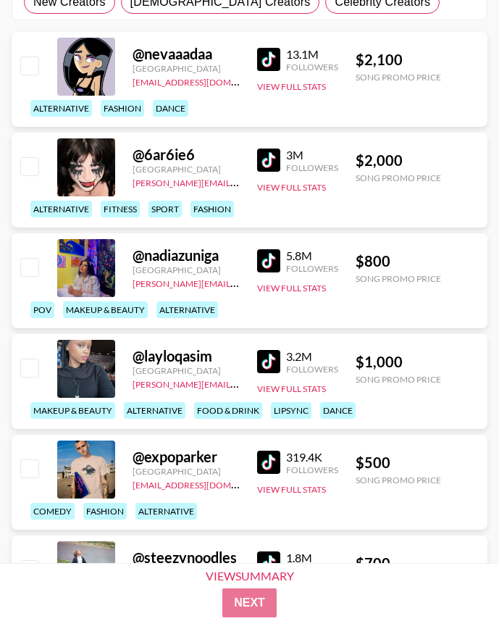
scroll to position [0, 0]
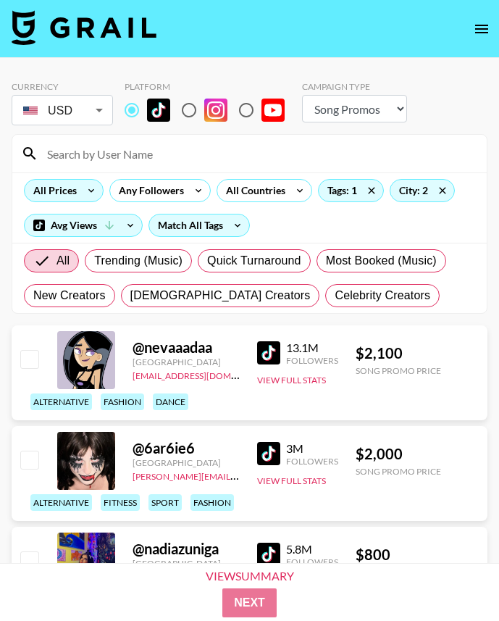
click at [69, 192] on div "All Prices" at bounding box center [52, 191] width 55 height 22
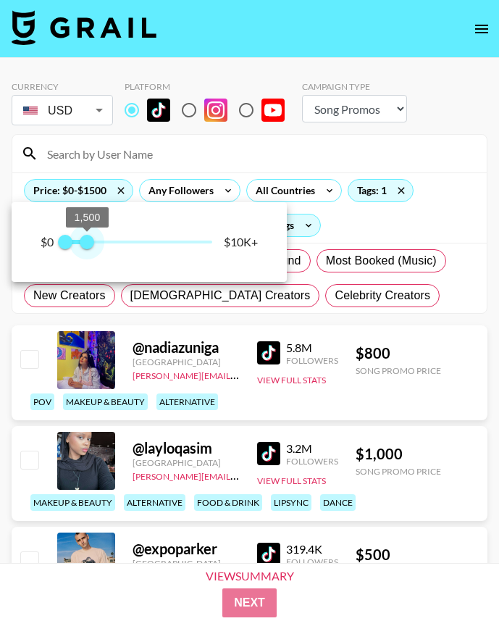
type input "750"
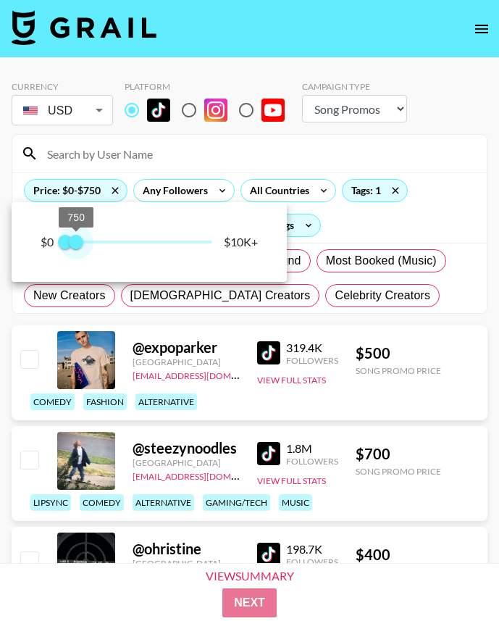
drag, startPoint x: 214, startPoint y: 244, endPoint x: 78, endPoint y: 244, distance: 135.4
click at [78, 244] on span "750" at bounding box center [76, 242] width 14 height 14
click at [372, 76] on div at bounding box center [249, 310] width 499 height 621
